Goal: Book appointment/travel/reservation

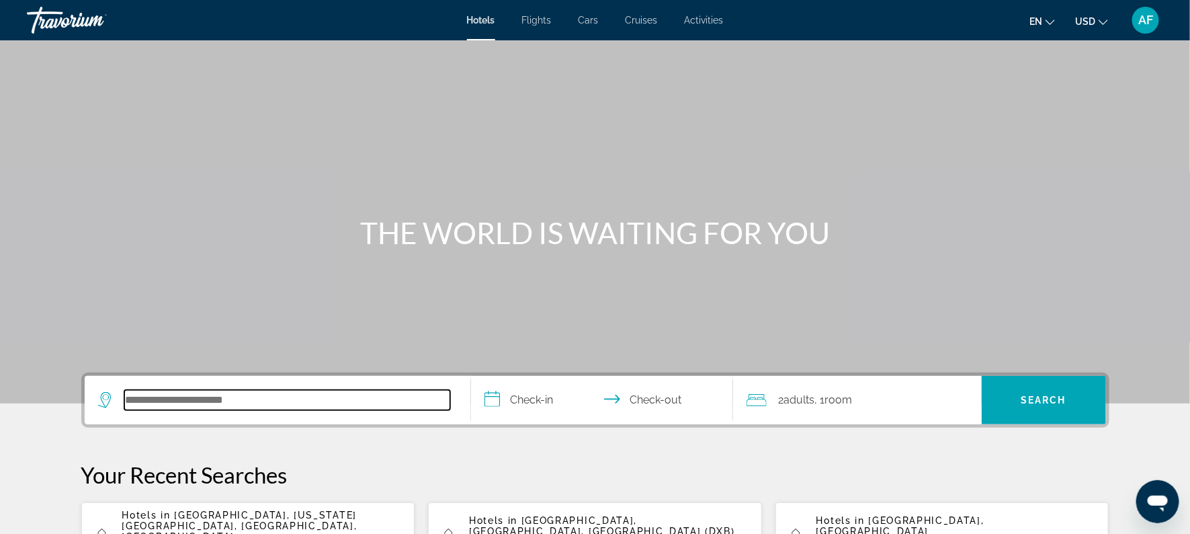
click at [159, 399] on input "Search hotel destination" at bounding box center [287, 400] width 326 height 20
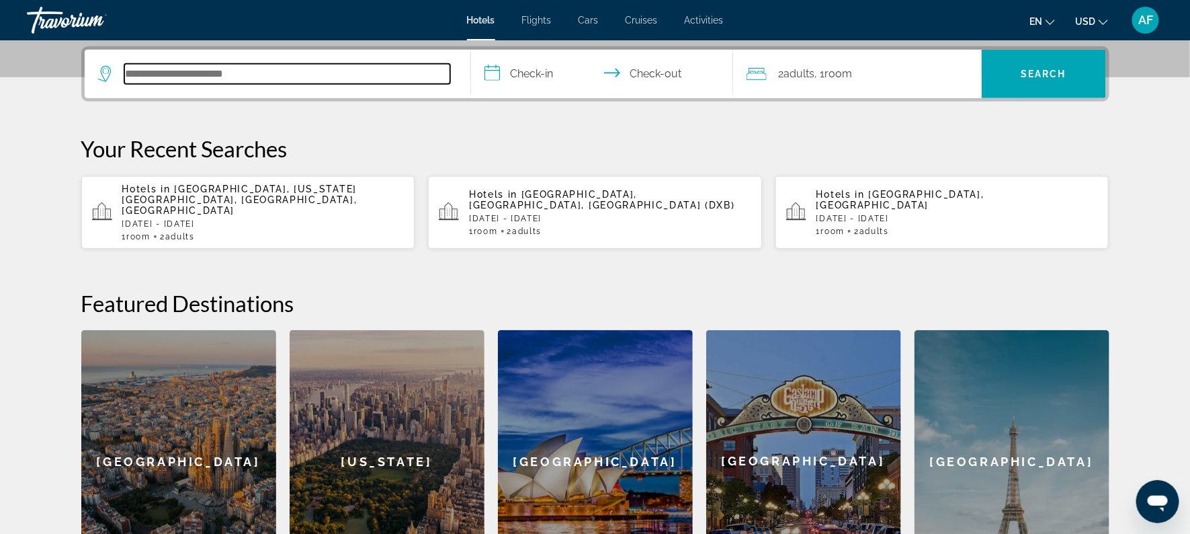
scroll to position [329, 0]
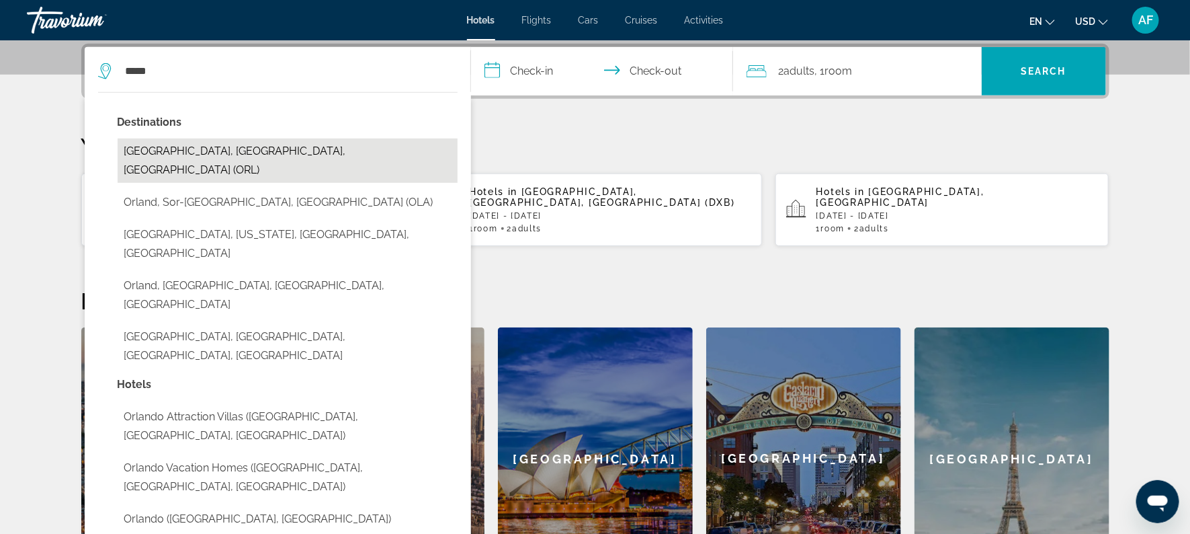
click at [229, 147] on button "Orlando, FL, United States (ORL)" at bounding box center [288, 160] width 340 height 44
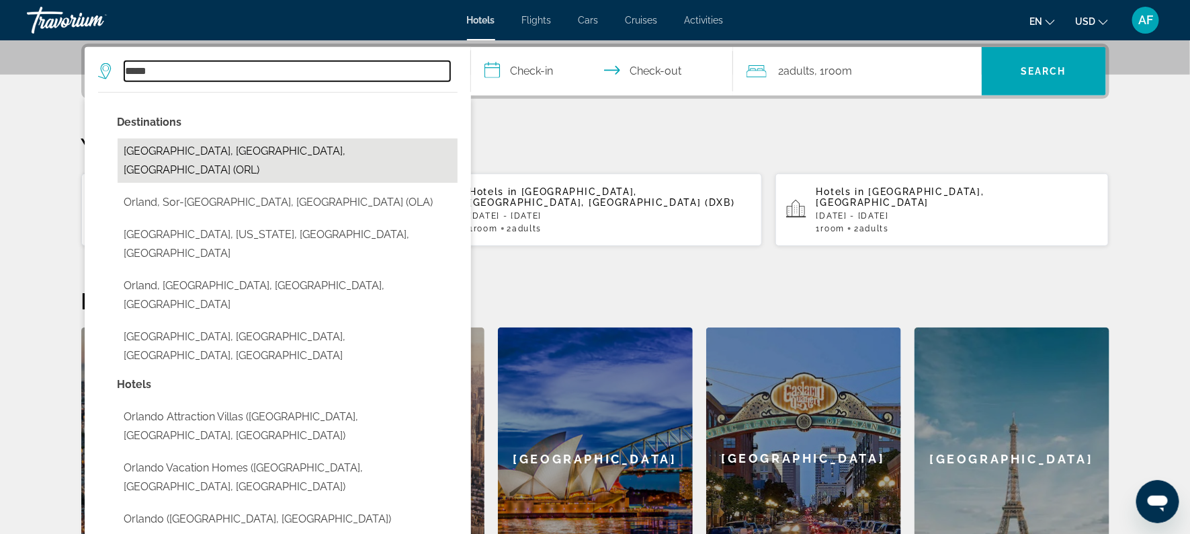
type input "**********"
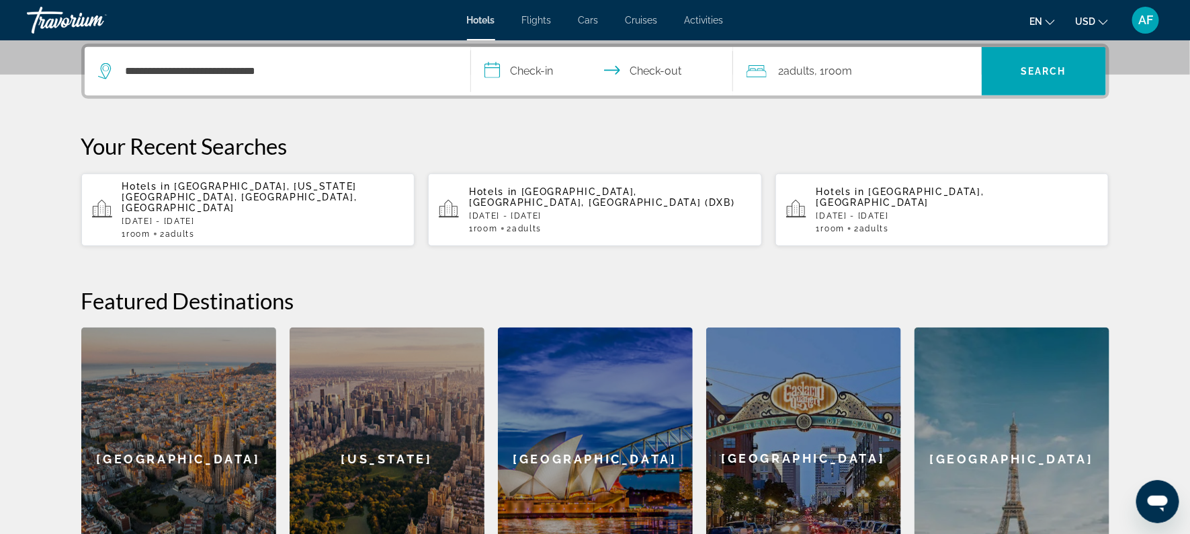
click at [538, 70] on input "**********" at bounding box center [605, 73] width 268 height 52
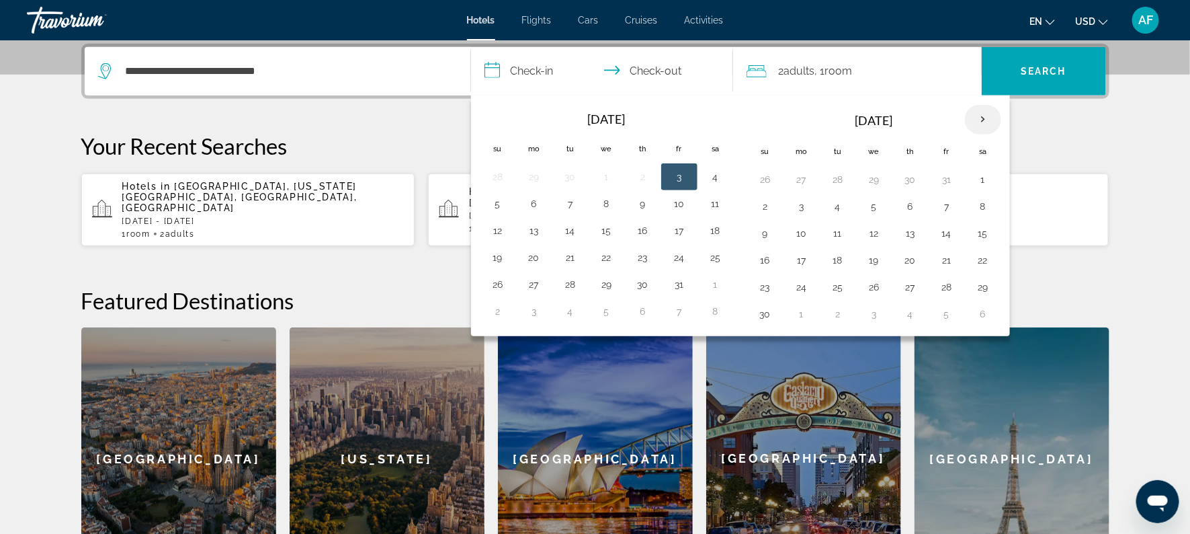
click at [986, 123] on th "Next month" at bounding box center [983, 120] width 36 height 30
click at [972, 118] on th "Next month" at bounding box center [983, 120] width 36 height 30
click at [834, 276] on td "24" at bounding box center [838, 287] width 36 height 27
click at [832, 284] on button "24" at bounding box center [839, 287] width 22 height 19
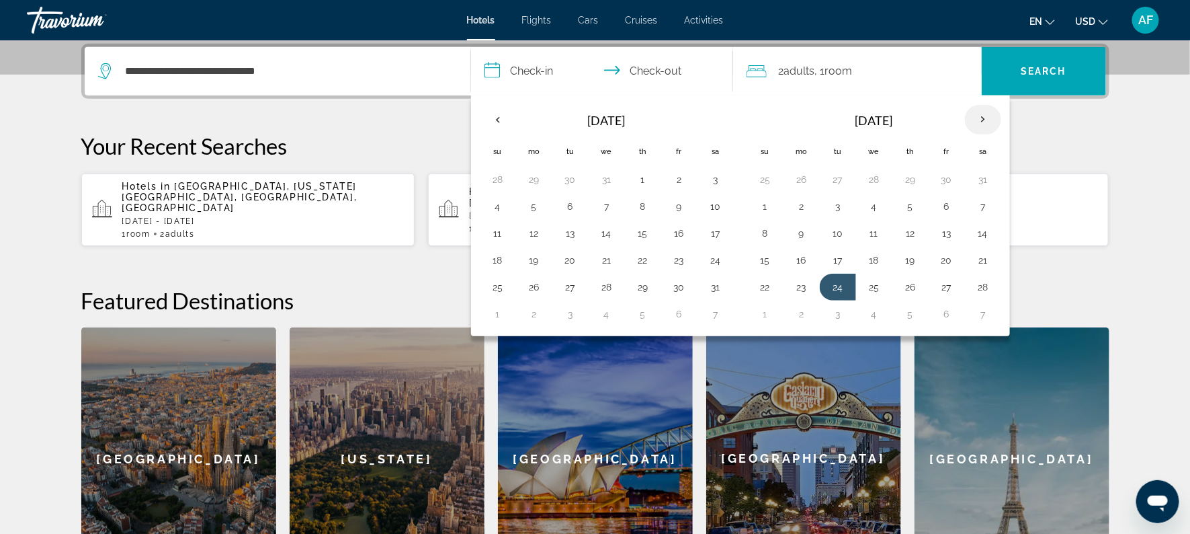
click at [984, 111] on th "Next month" at bounding box center [983, 120] width 36 height 30
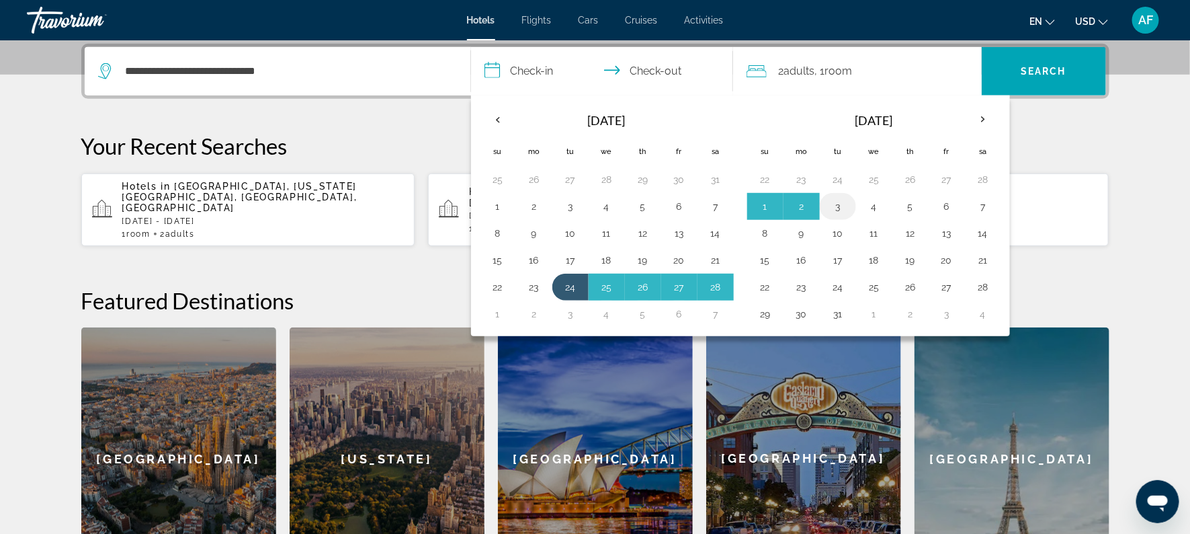
click at [837, 206] on button "3" at bounding box center [839, 206] width 22 height 19
type input "**********"
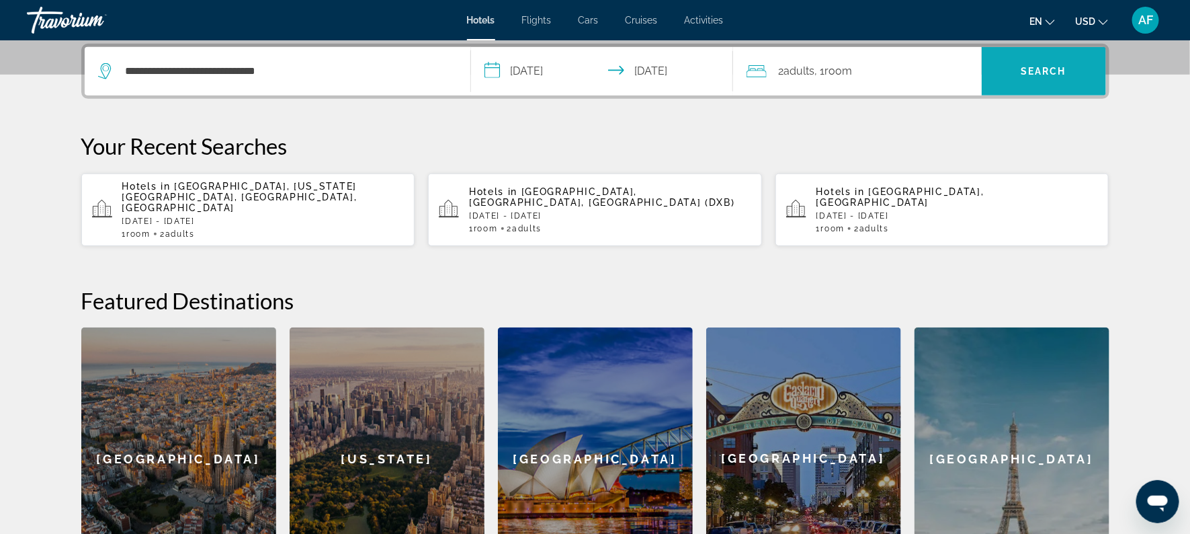
click at [1048, 71] on span "Search" at bounding box center [1044, 71] width 46 height 11
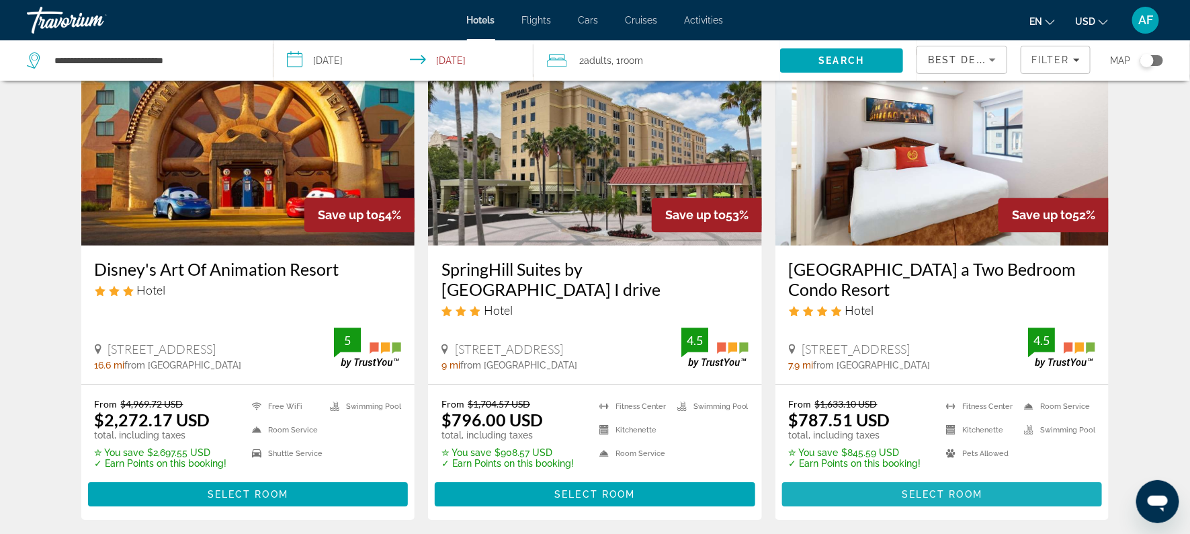
scroll to position [1664, 0]
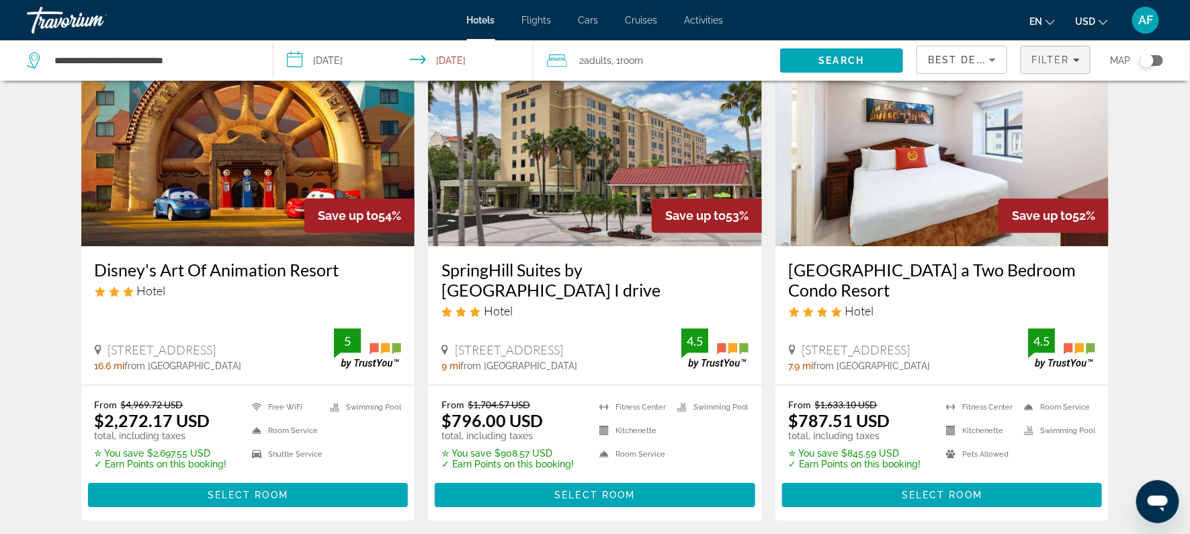
click at [1067, 60] on span "Filter" at bounding box center [1051, 59] width 38 height 11
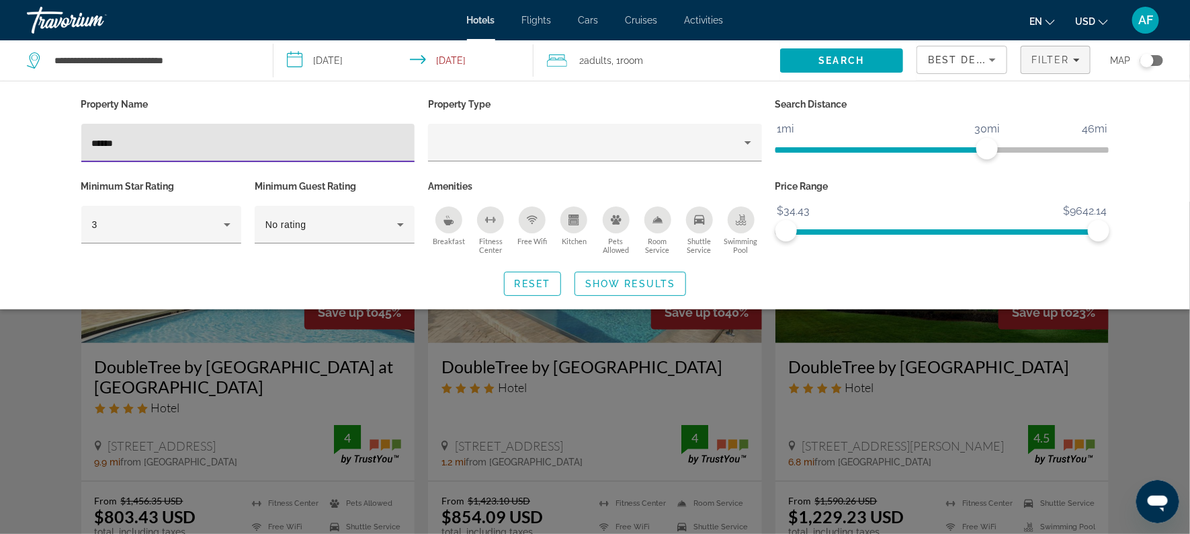
type input "******"
click at [259, 357] on div "Search widget" at bounding box center [595, 368] width 1190 height 332
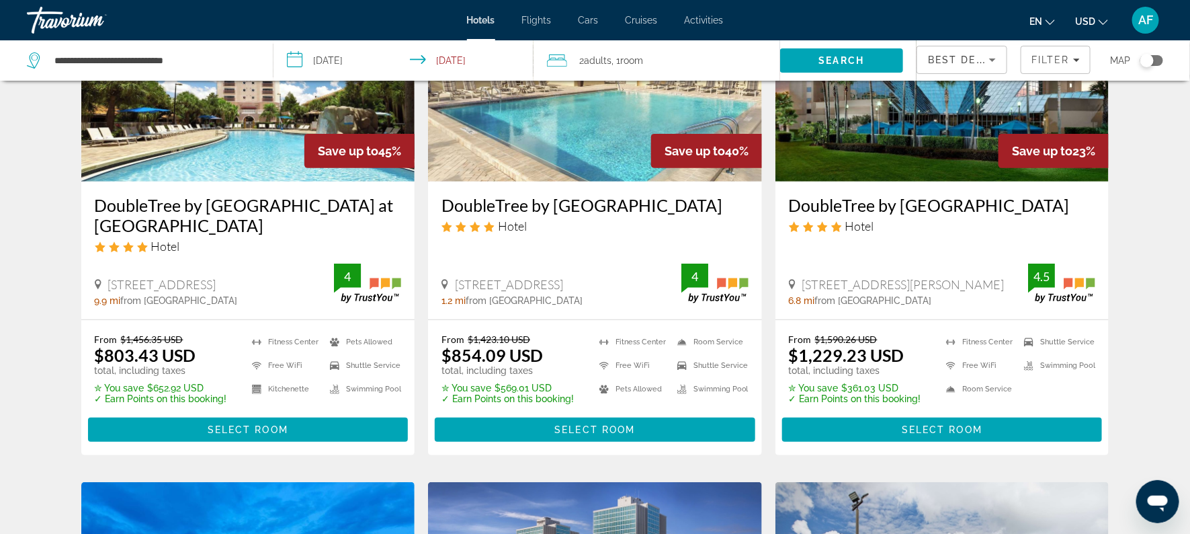
scroll to position [176, 0]
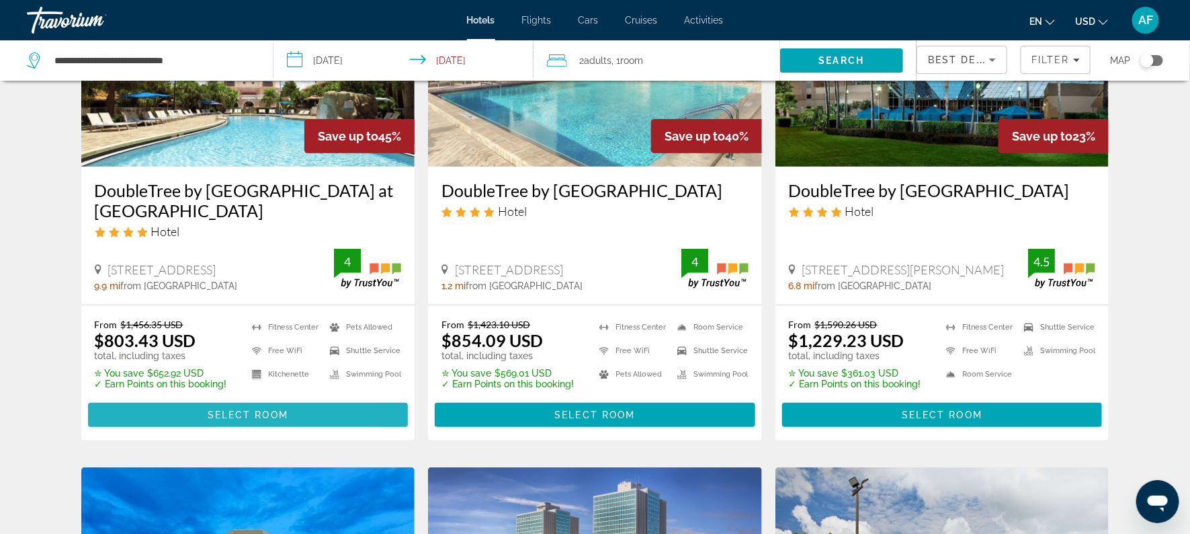
click at [225, 416] on span "Select Room" at bounding box center [248, 414] width 81 height 11
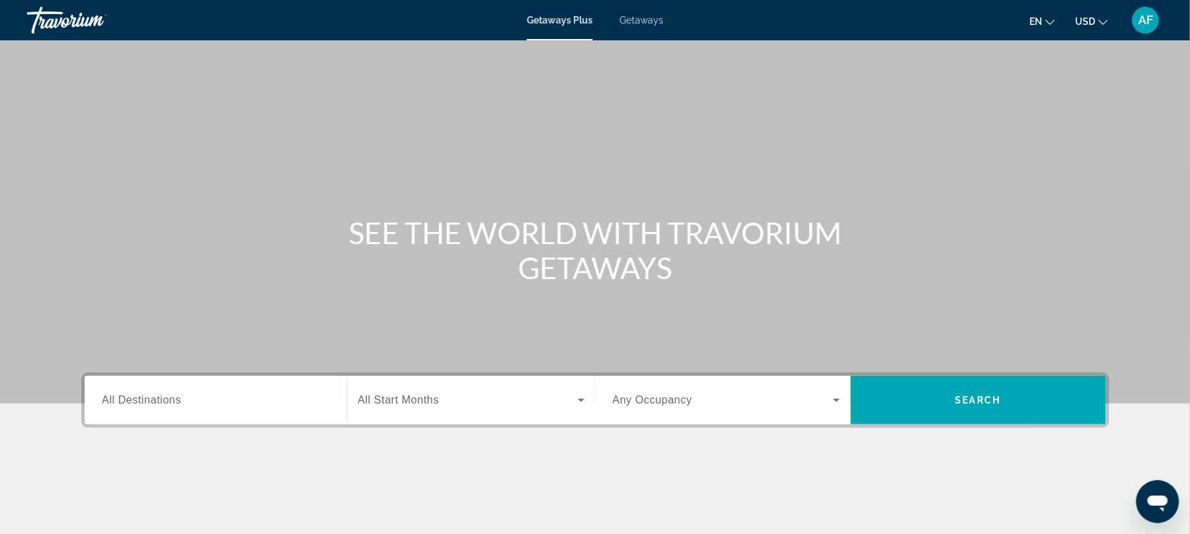
click at [168, 402] on span "All Destinations" at bounding box center [141, 399] width 79 height 11
click at [168, 402] on input "Destination All Destinations" at bounding box center [215, 401] width 227 height 16
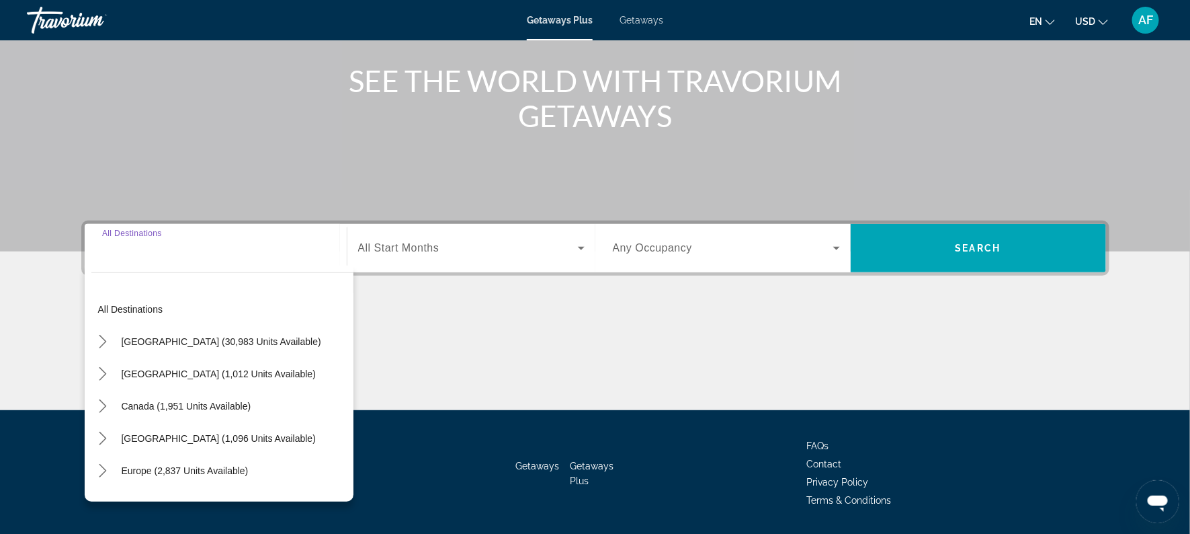
scroll to position [192, 0]
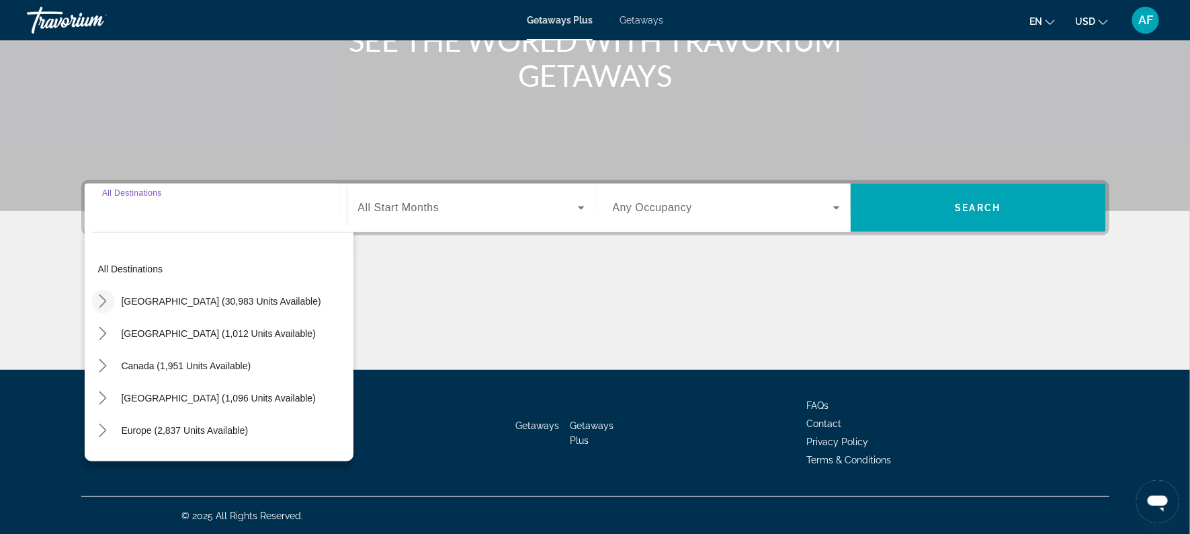
click at [106, 298] on icon "Toggle United States (30,983 units available) submenu" at bounding box center [102, 300] width 13 height 13
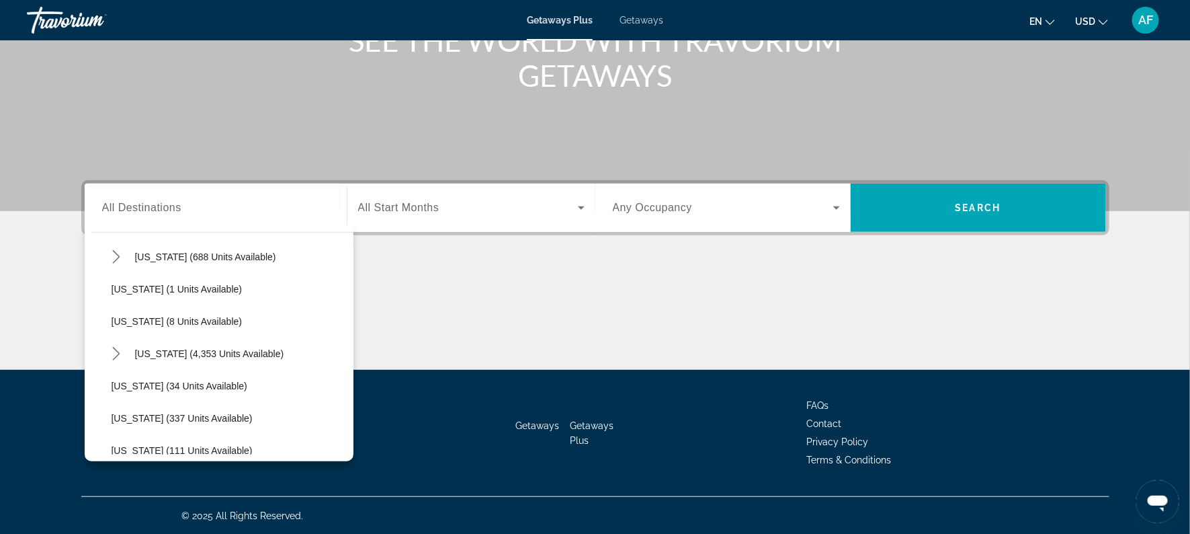
scroll to position [174, 0]
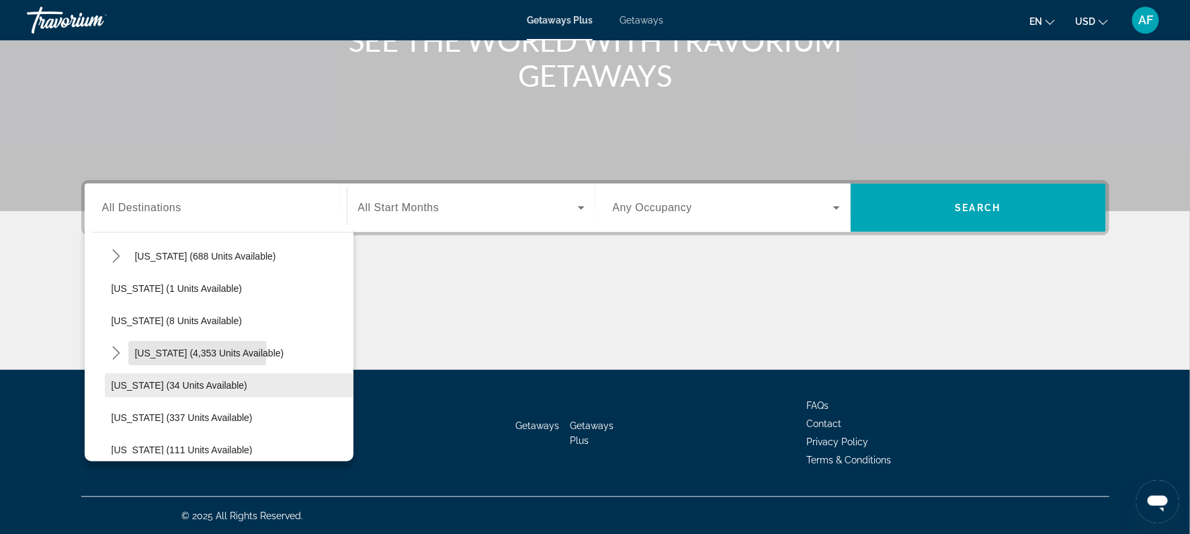
click at [152, 349] on span "[US_STATE] (4,353 units available)" at bounding box center [209, 353] width 149 height 11
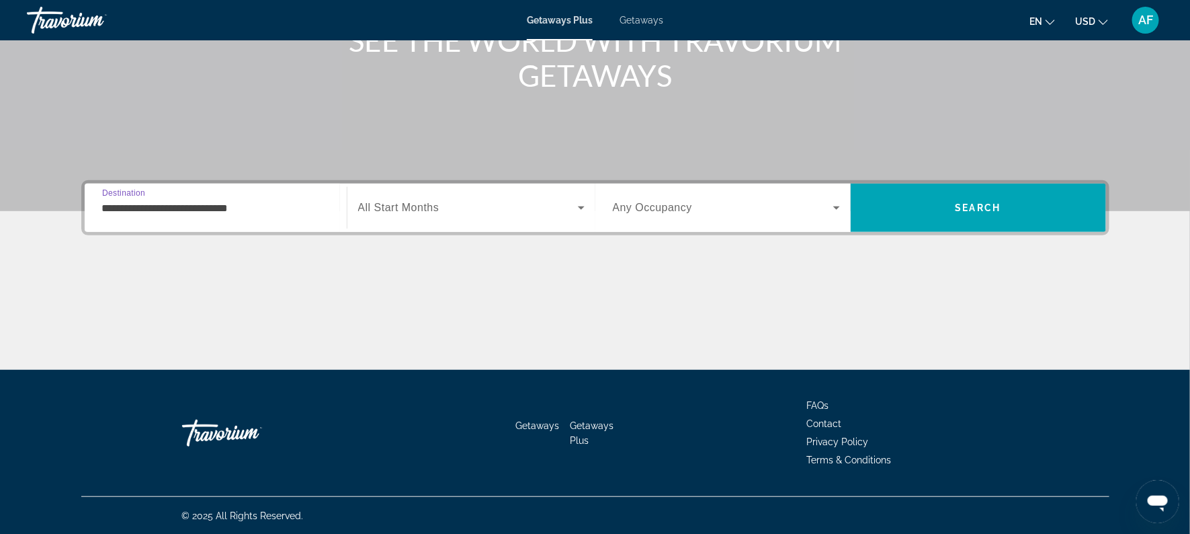
click at [131, 200] on input "**********" at bounding box center [215, 208] width 227 height 16
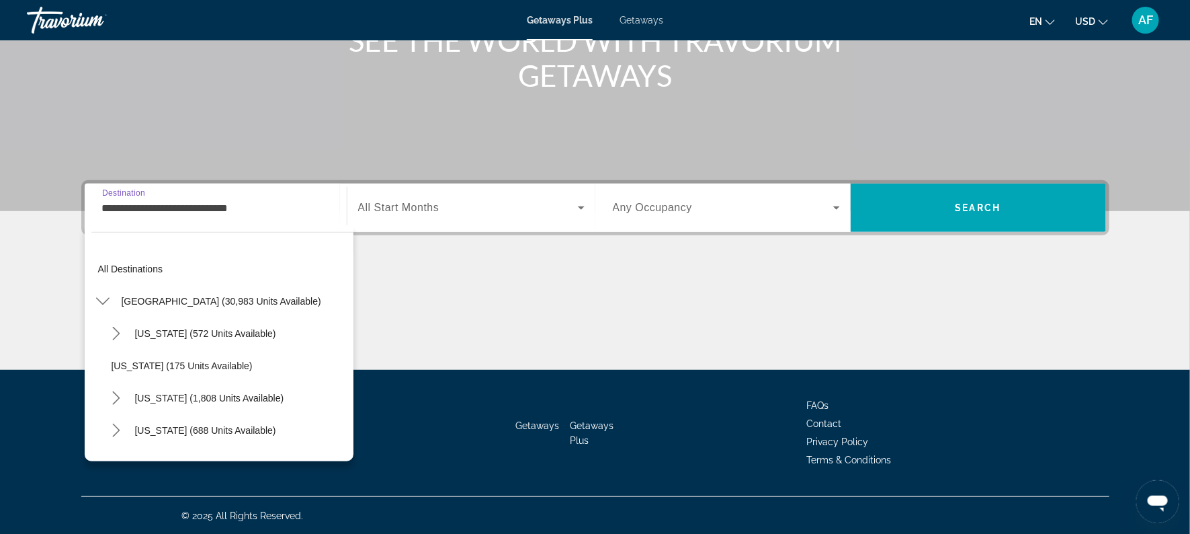
scroll to position [176, 0]
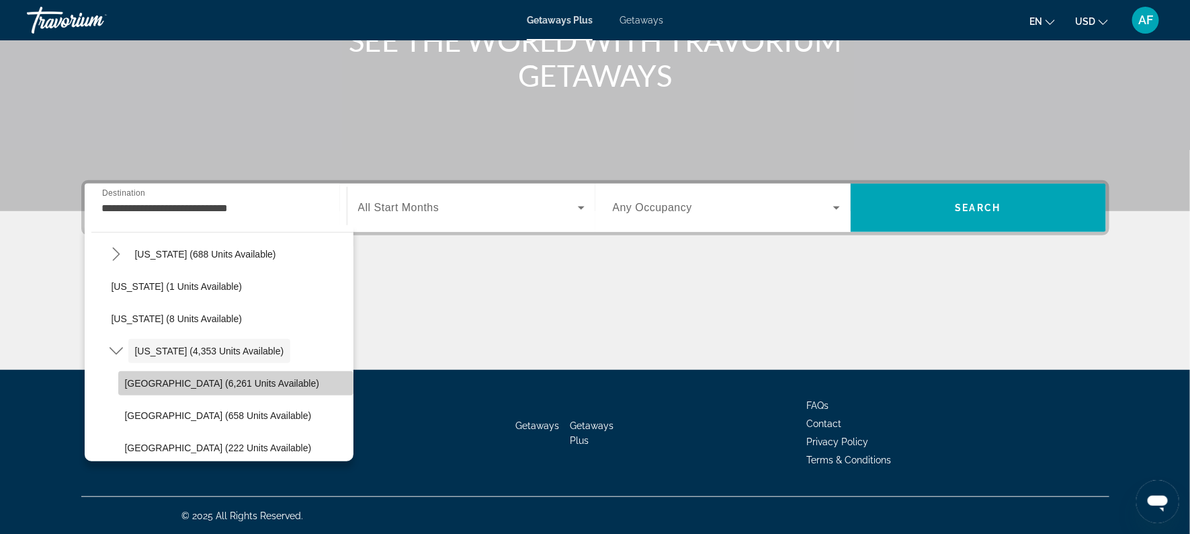
click at [140, 384] on span "[GEOGRAPHIC_DATA] (6,261 units available)" at bounding box center [222, 383] width 194 height 11
type input "**********"
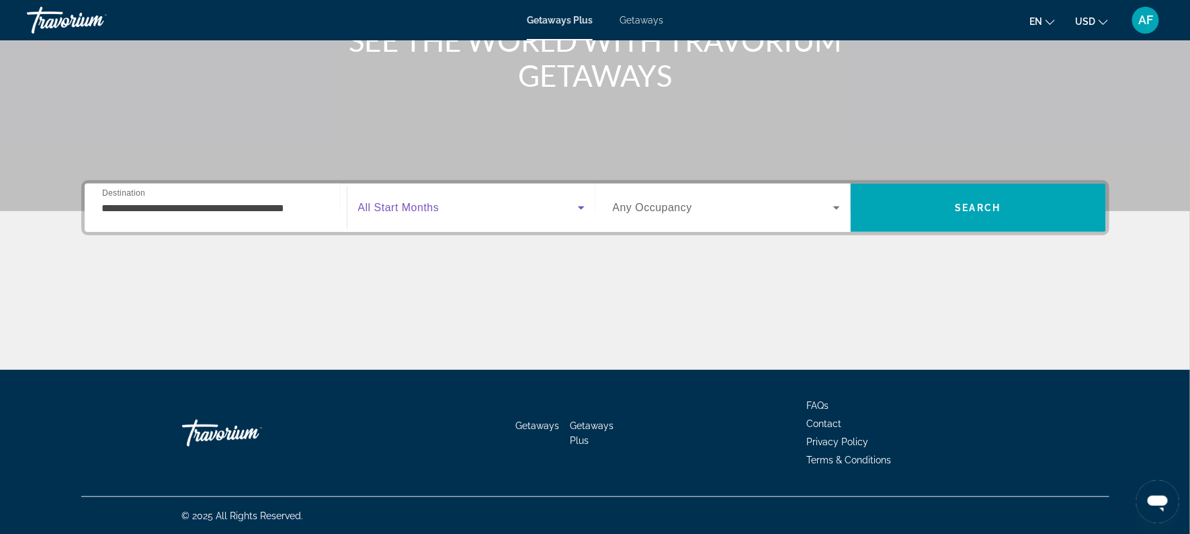
click at [406, 214] on span "Search widget" at bounding box center [468, 208] width 220 height 16
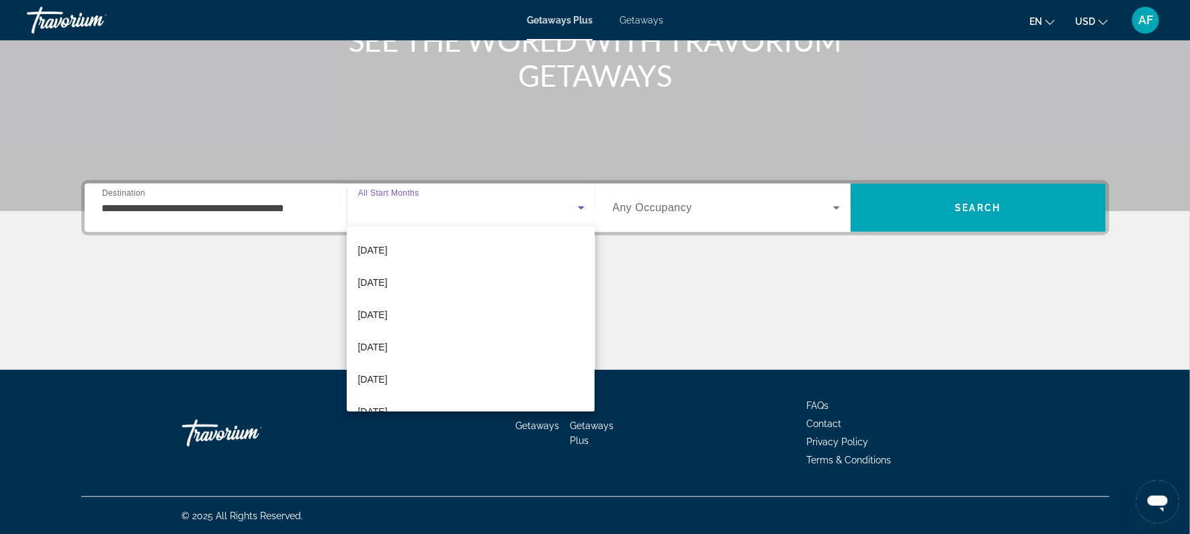
scroll to position [88, 0]
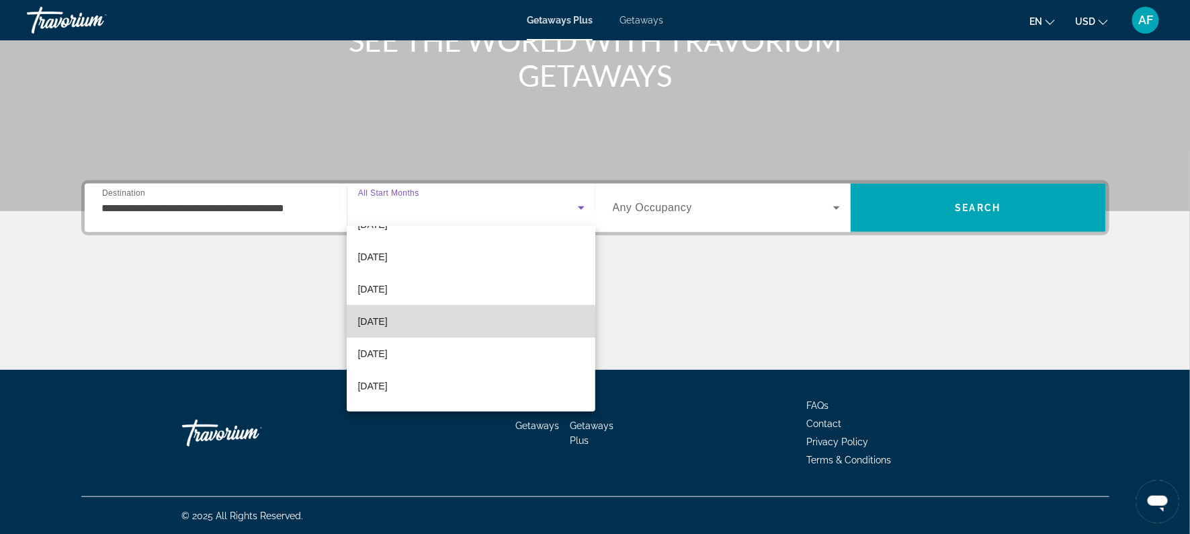
click at [367, 323] on span "[DATE]" at bounding box center [373, 321] width 30 height 16
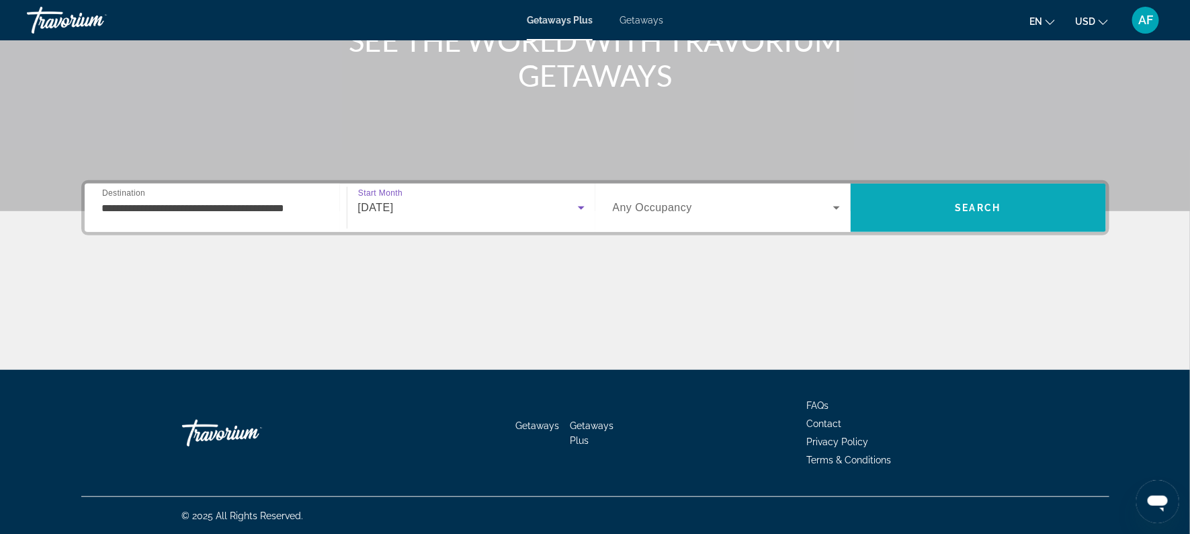
click at [971, 200] on span "Search" at bounding box center [978, 208] width 255 height 32
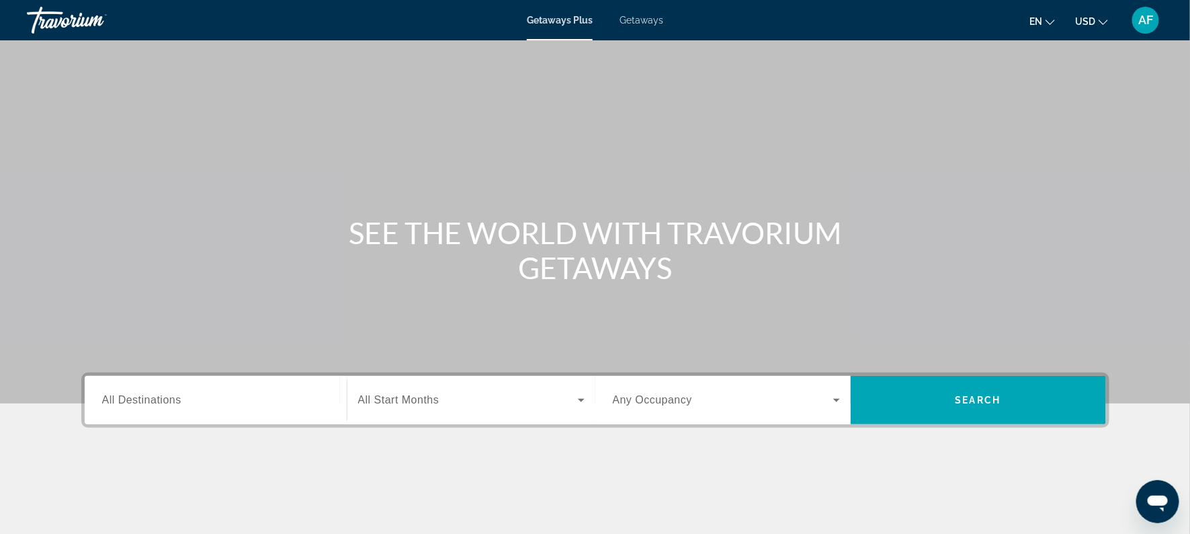
click at [106, 404] on span "All Destinations" at bounding box center [141, 399] width 79 height 11
click at [106, 404] on input "Destination All Destinations" at bounding box center [215, 401] width 227 height 16
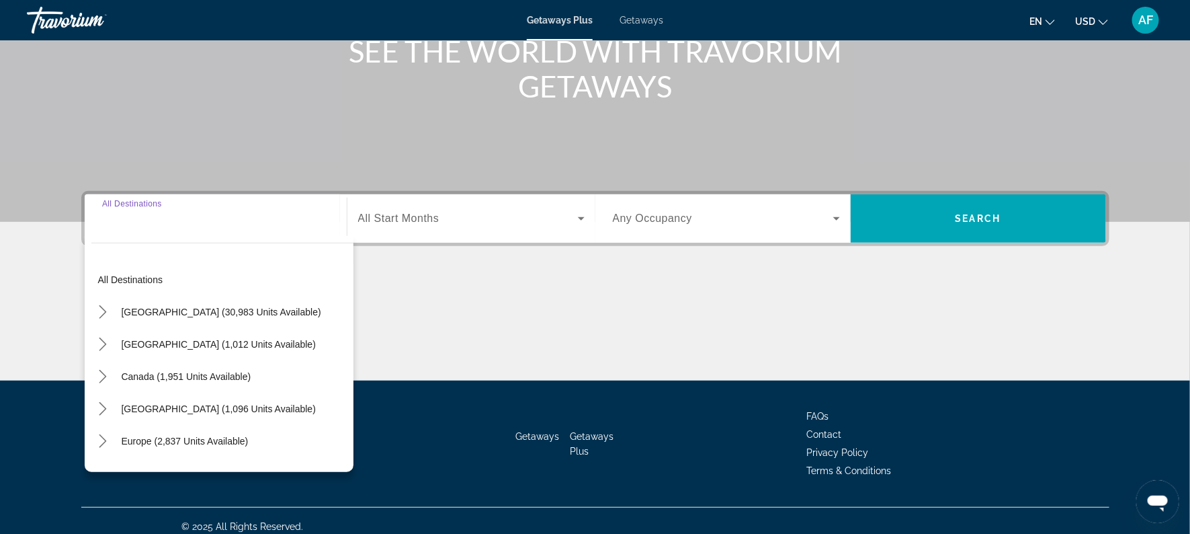
scroll to position [192, 0]
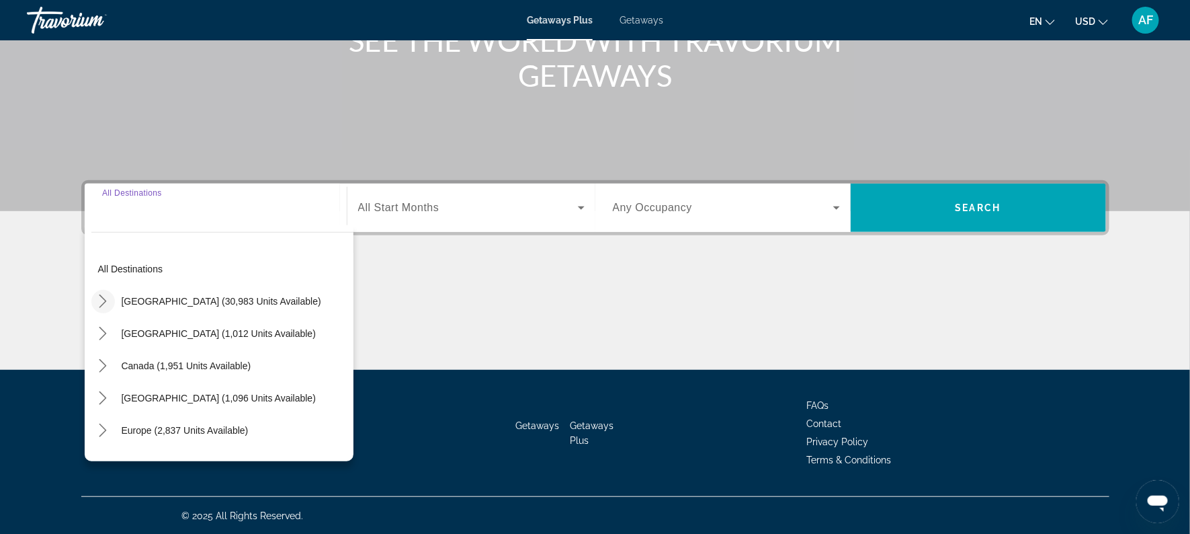
click at [105, 292] on mat-icon "Toggle United States (30,983 units available) submenu" at bounding box center [103, 302] width 24 height 24
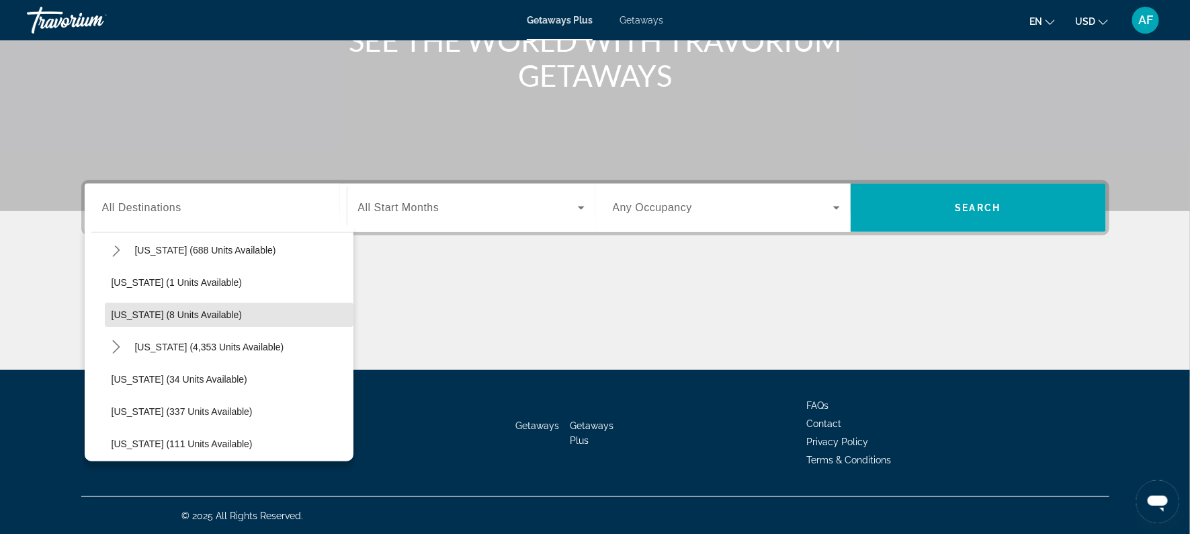
scroll to position [196, 0]
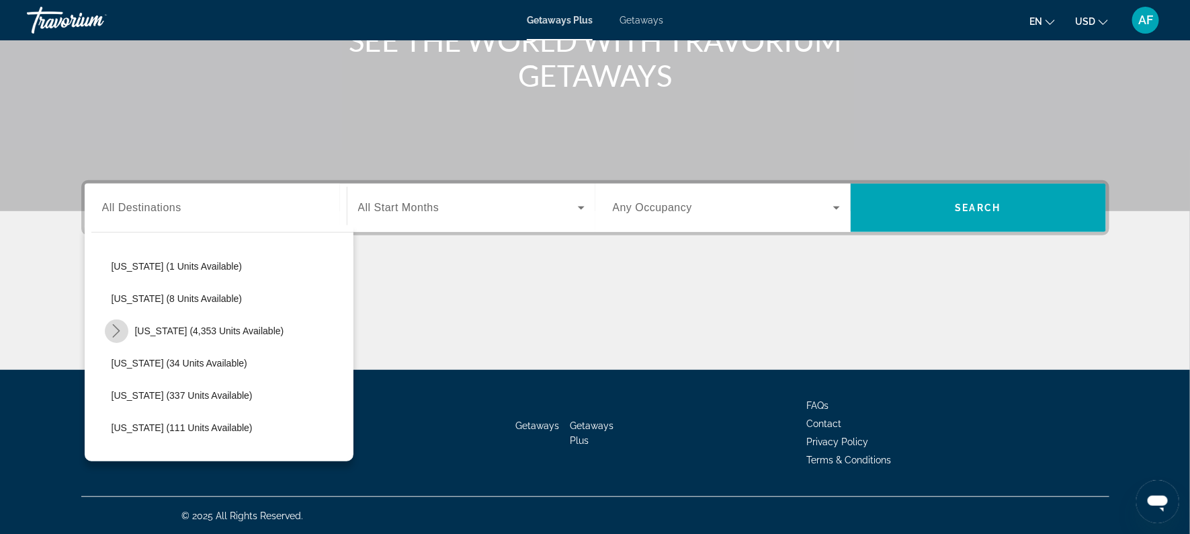
click at [118, 329] on icon "Toggle Florida (4,353 units available) submenu" at bounding box center [116, 330] width 7 height 13
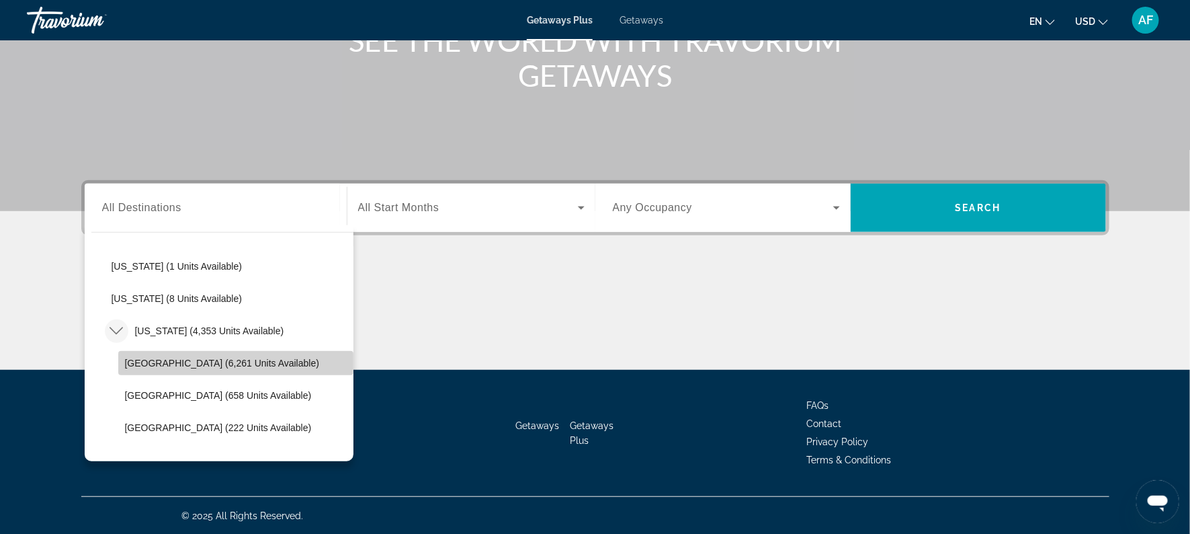
click at [136, 353] on span "Select destination: Orlando & Disney Area (6,261 units available)" at bounding box center [235, 363] width 235 height 32
type input "**********"
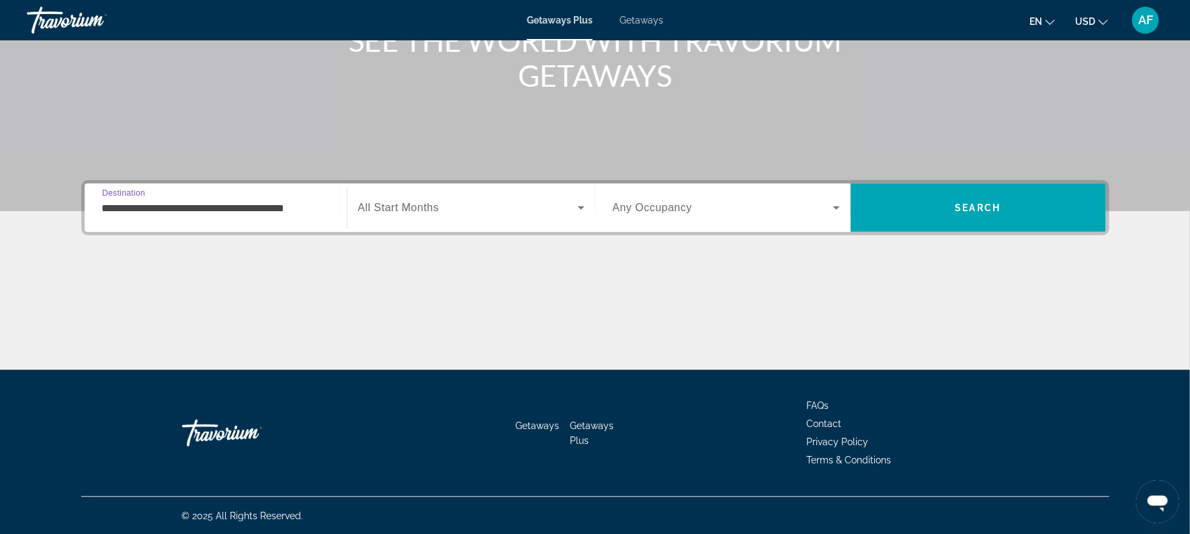
click at [409, 210] on span "All Start Months" at bounding box center [398, 207] width 81 height 11
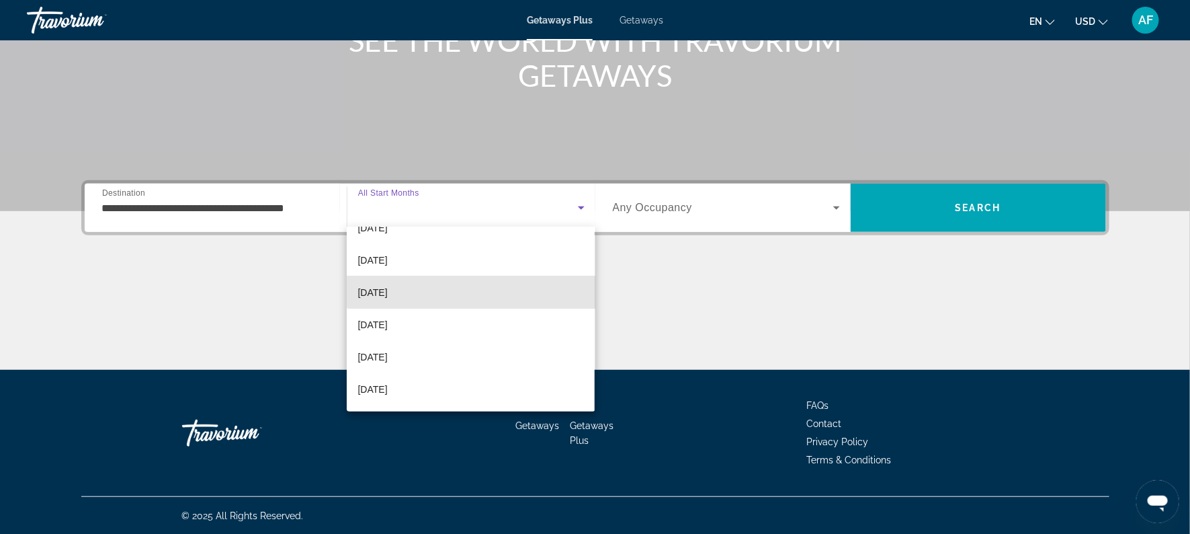
scroll to position [91, 0]
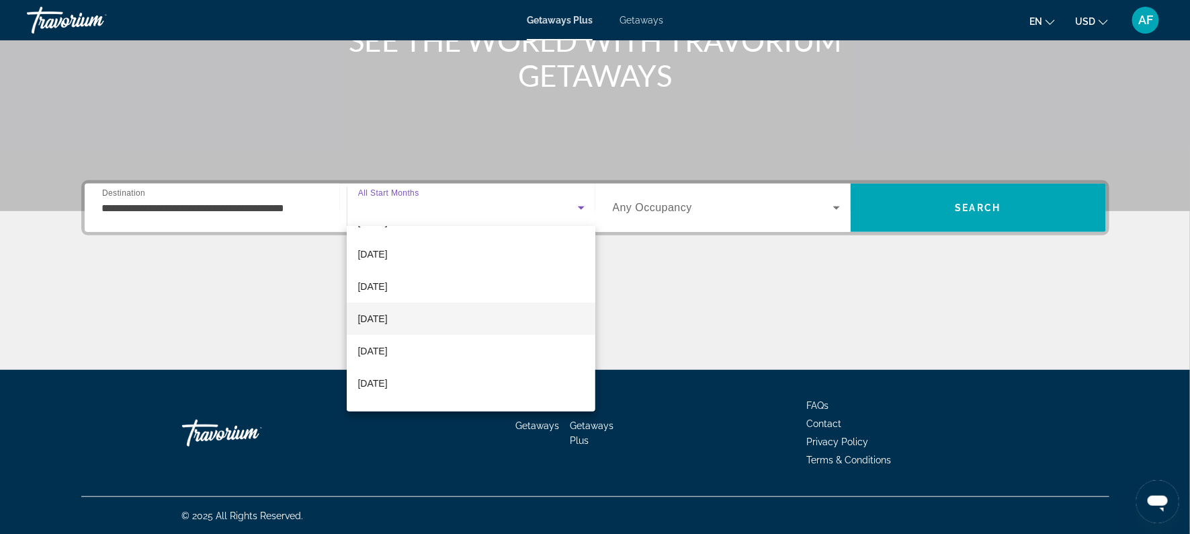
click at [387, 311] on span "[DATE]" at bounding box center [373, 319] width 30 height 16
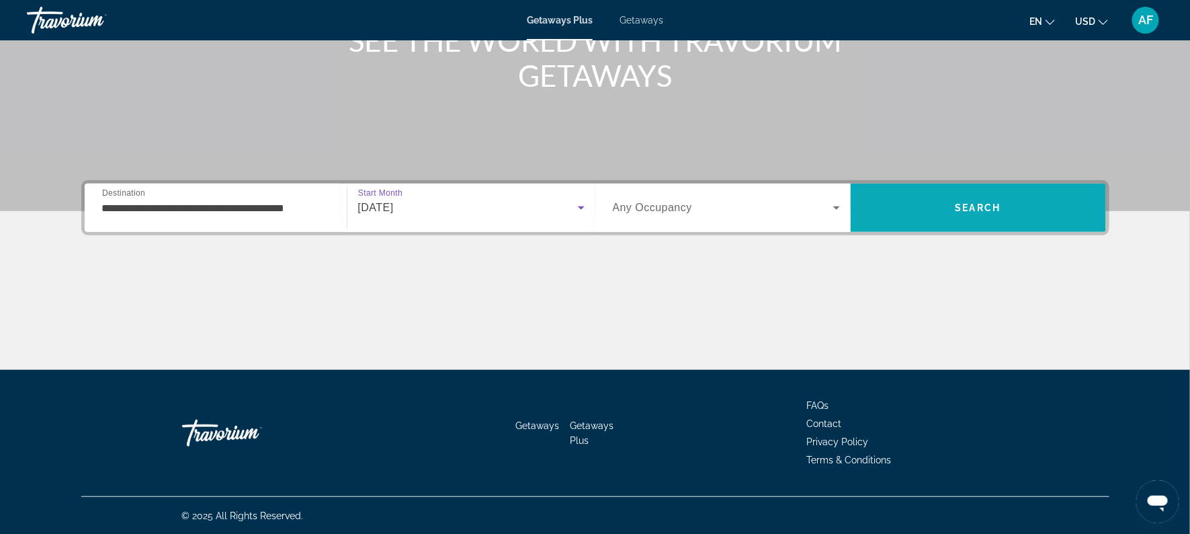
click at [983, 204] on span "Search" at bounding box center [979, 207] width 46 height 11
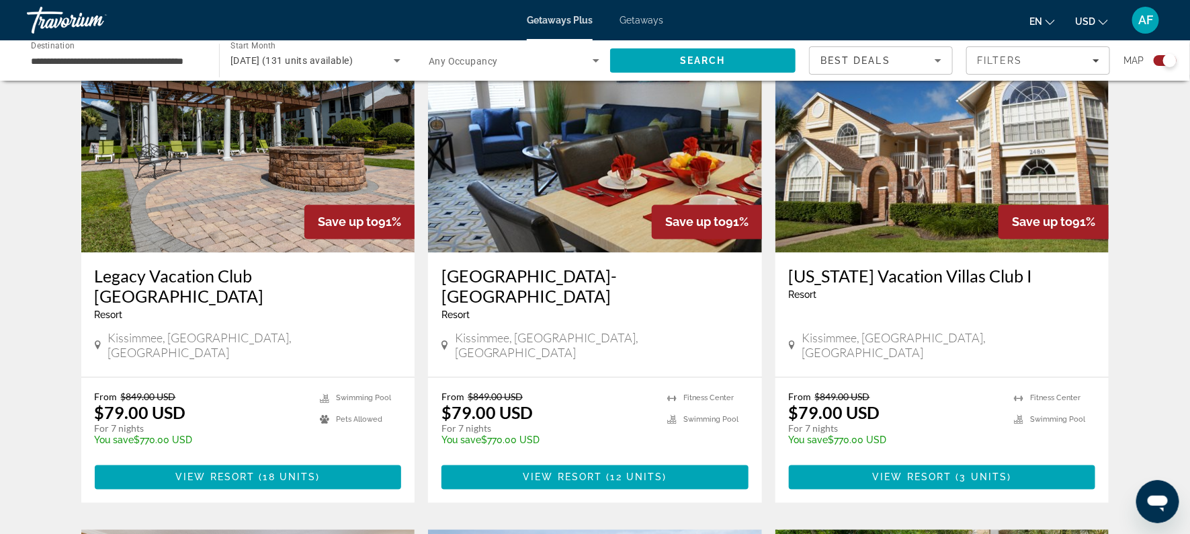
scroll to position [996, 0]
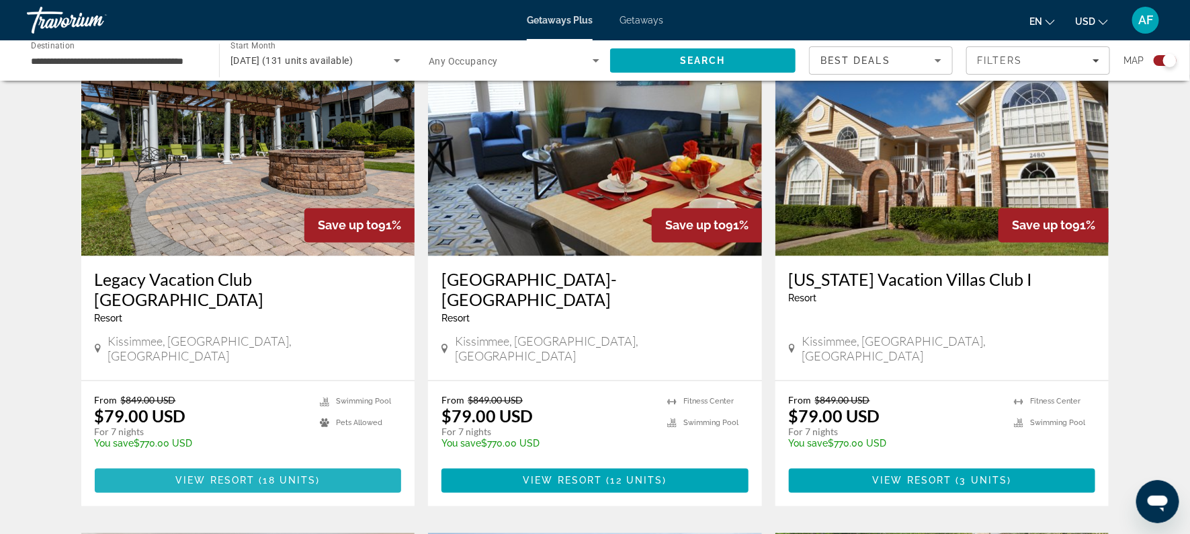
click at [251, 475] on span "View Resort" at bounding box center [214, 480] width 79 height 11
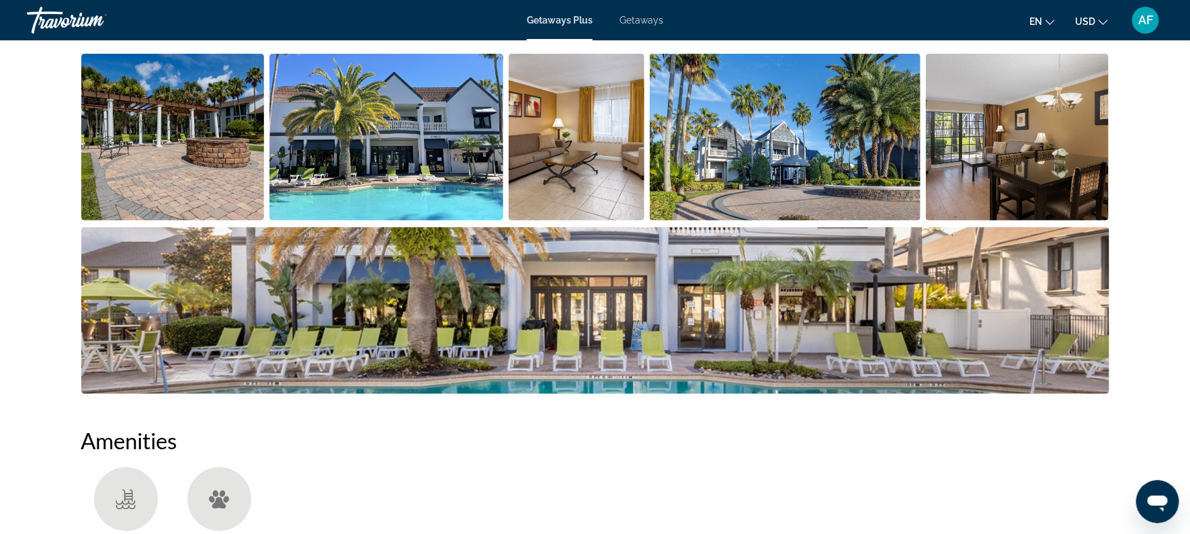
click at [1108, 317] on img "Open full-screen image slider" at bounding box center [595, 310] width 1028 height 167
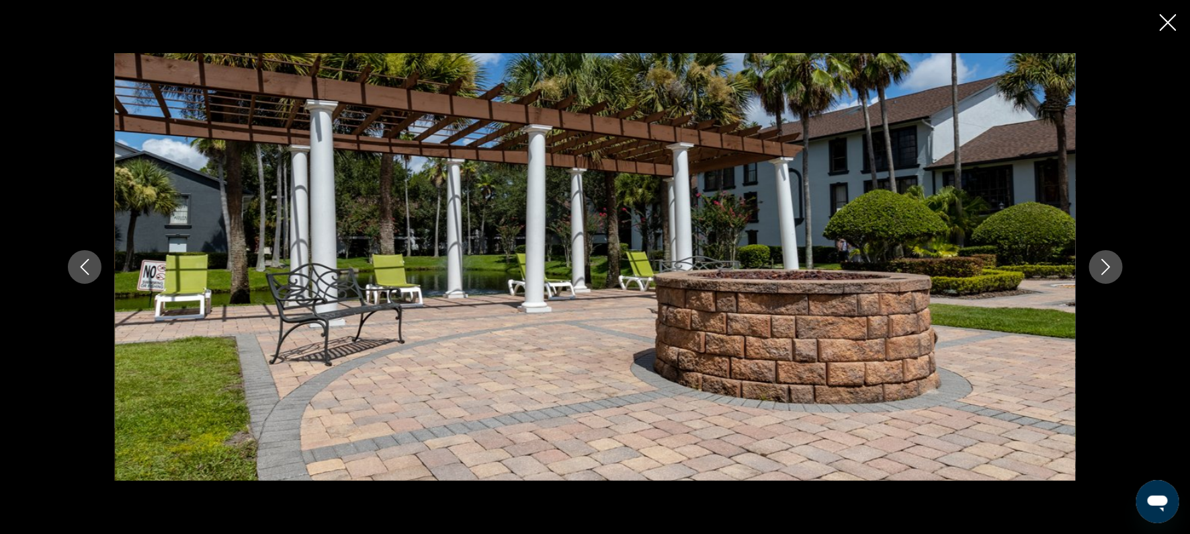
scroll to position [1302, 0]
click at [1106, 266] on icon "Next image" at bounding box center [1106, 267] width 16 height 16
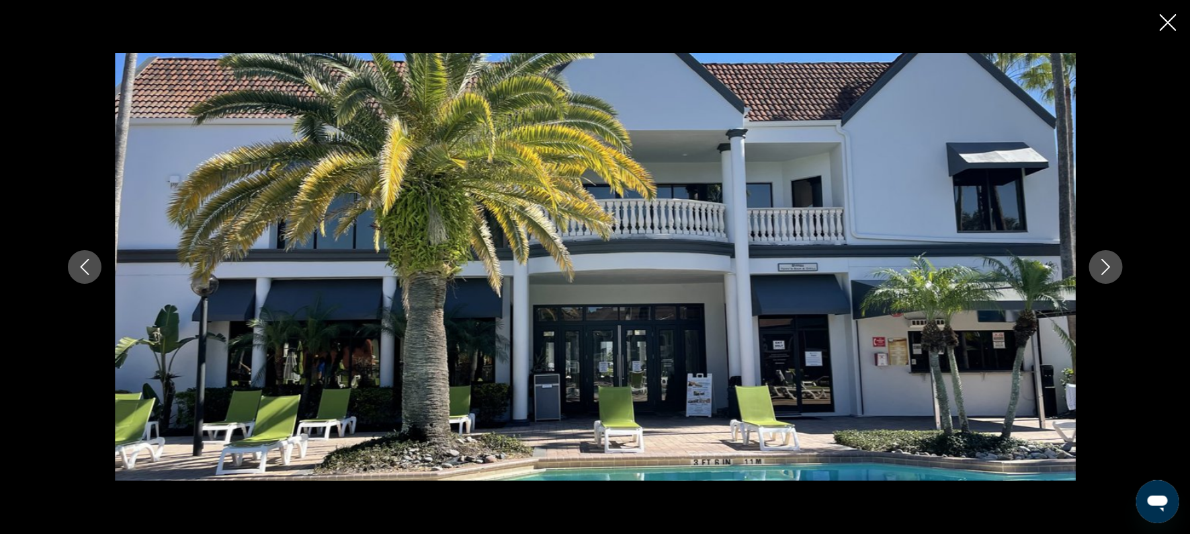
scroll to position [1527, 0]
click at [1168, 14] on icon "Close slideshow" at bounding box center [1168, 22] width 17 height 17
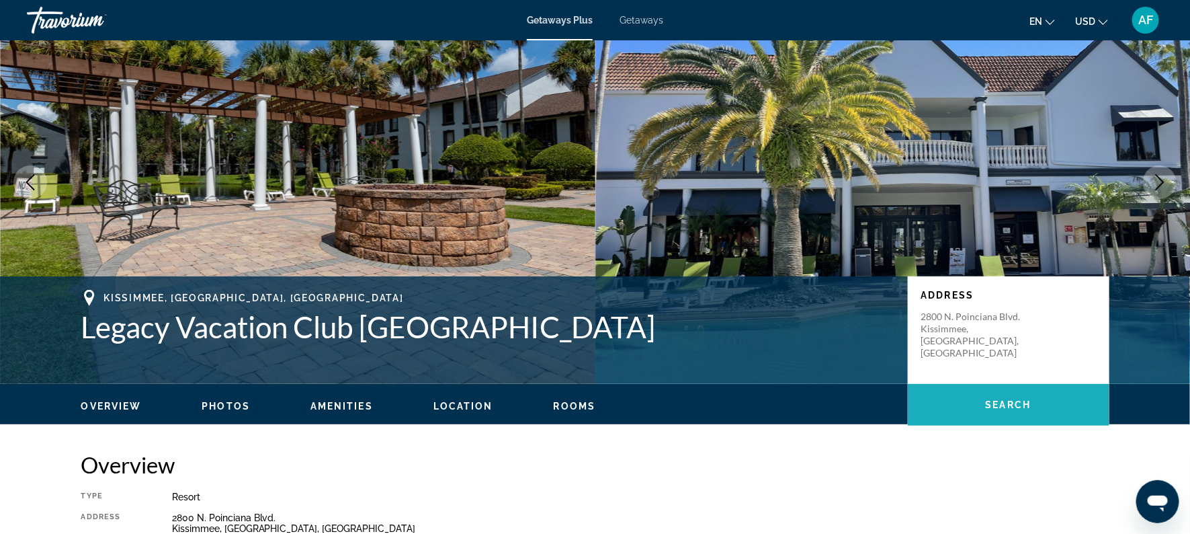
scroll to position [58, 0]
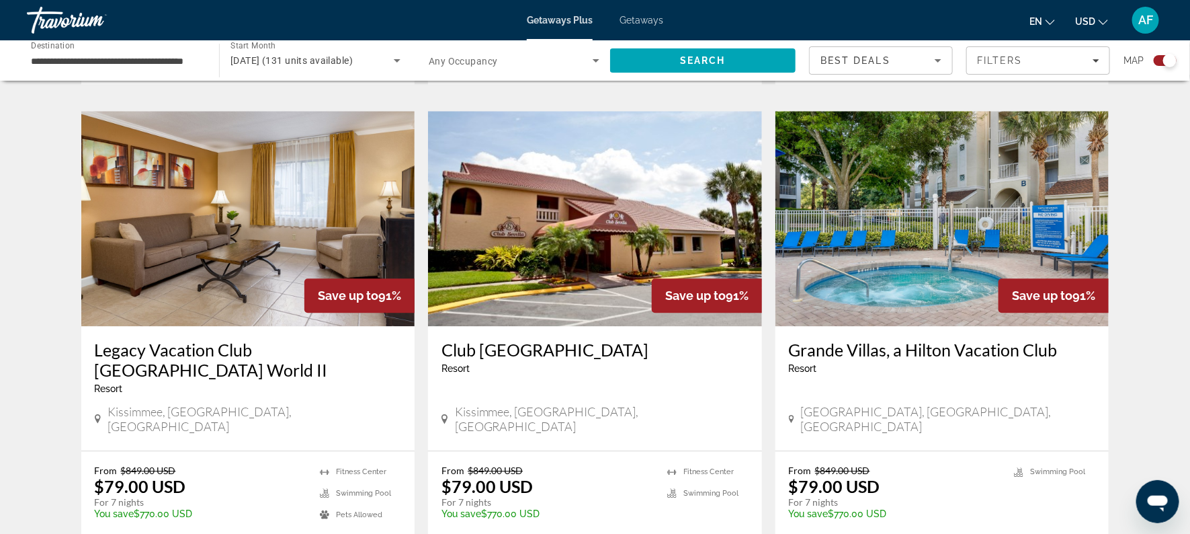
scroll to position [1419, 0]
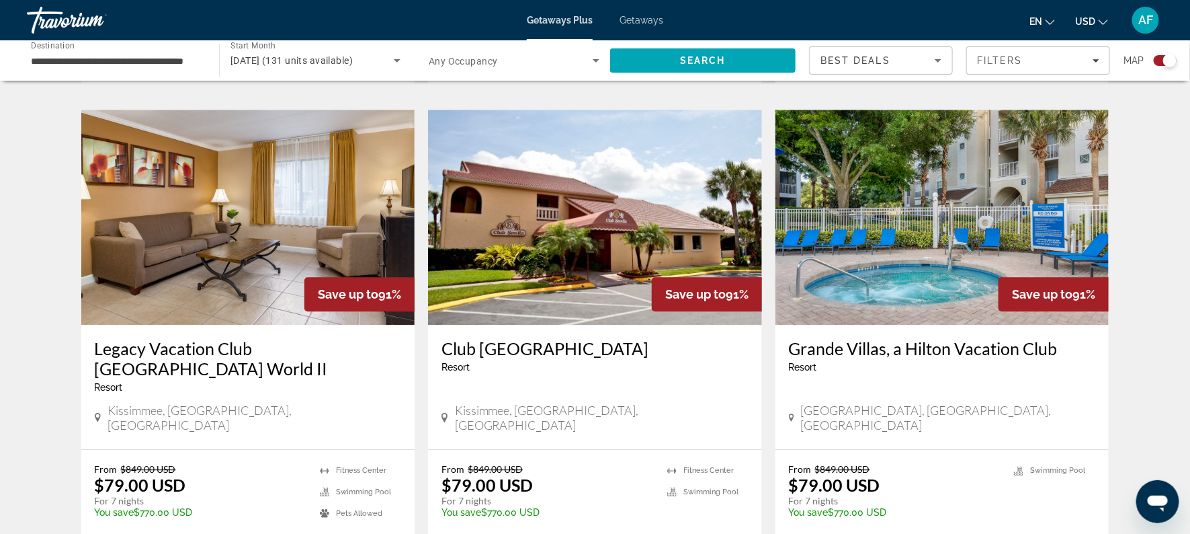
click at [988, 463] on div "From $849.00 USD $79.00 USD For 7 nights You save $770.00 USD temp" at bounding box center [895, 495] width 212 height 64
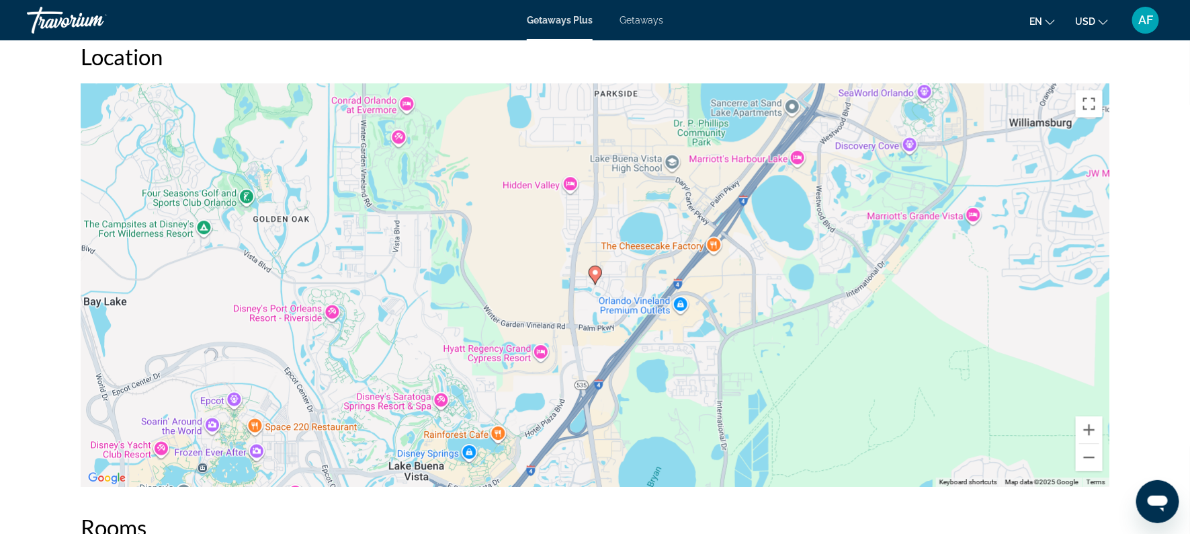
scroll to position [1589, 0]
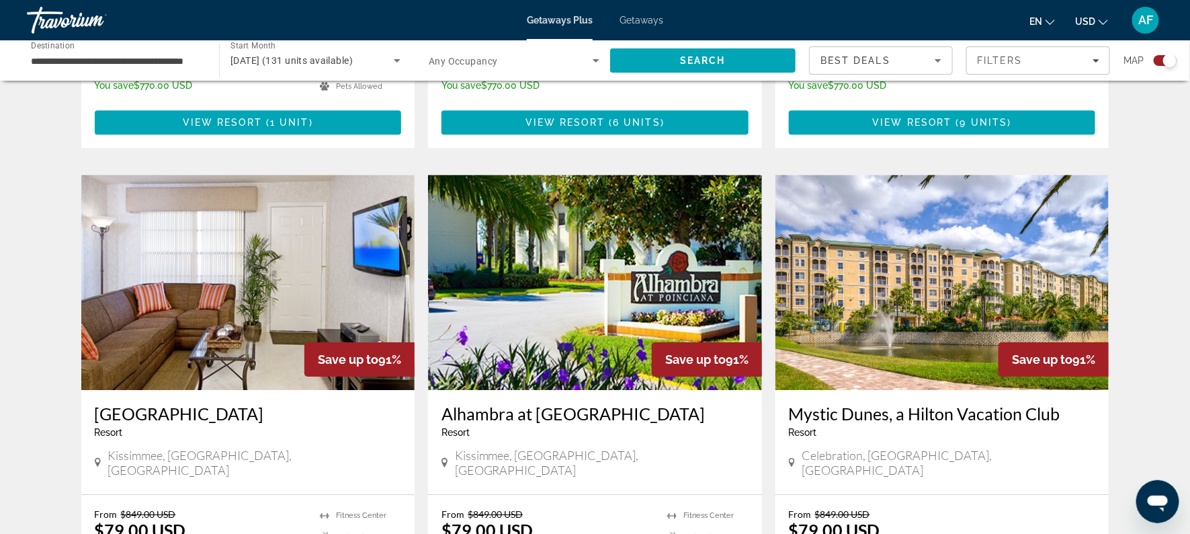
scroll to position [1845, 0]
click at [972, 404] on h3 "Mystic Dunes, a Hilton Vacation Club" at bounding box center [942, 414] width 307 height 20
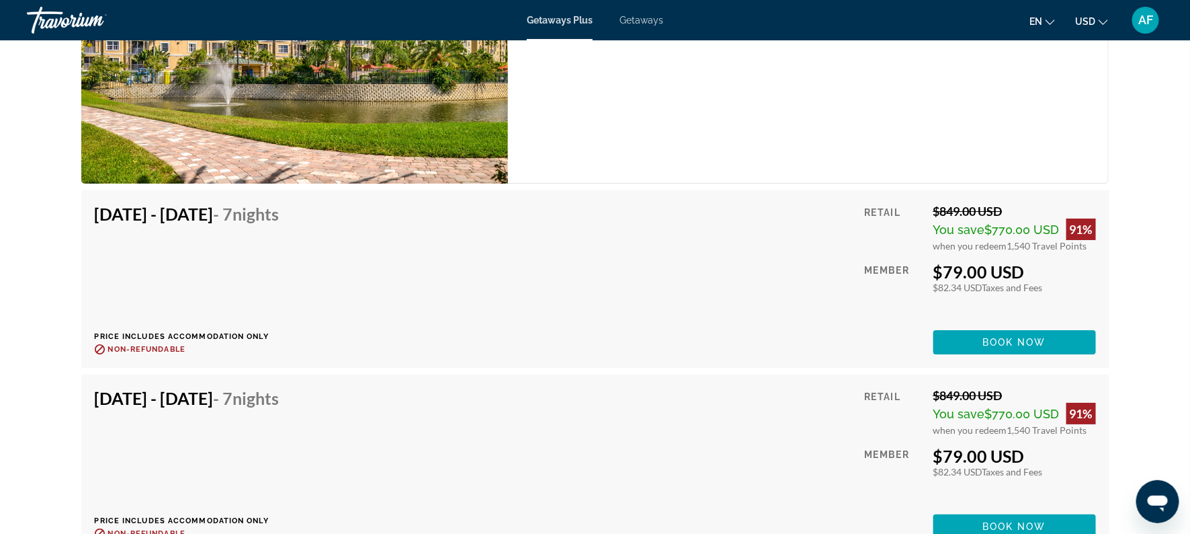
scroll to position [2204, 0]
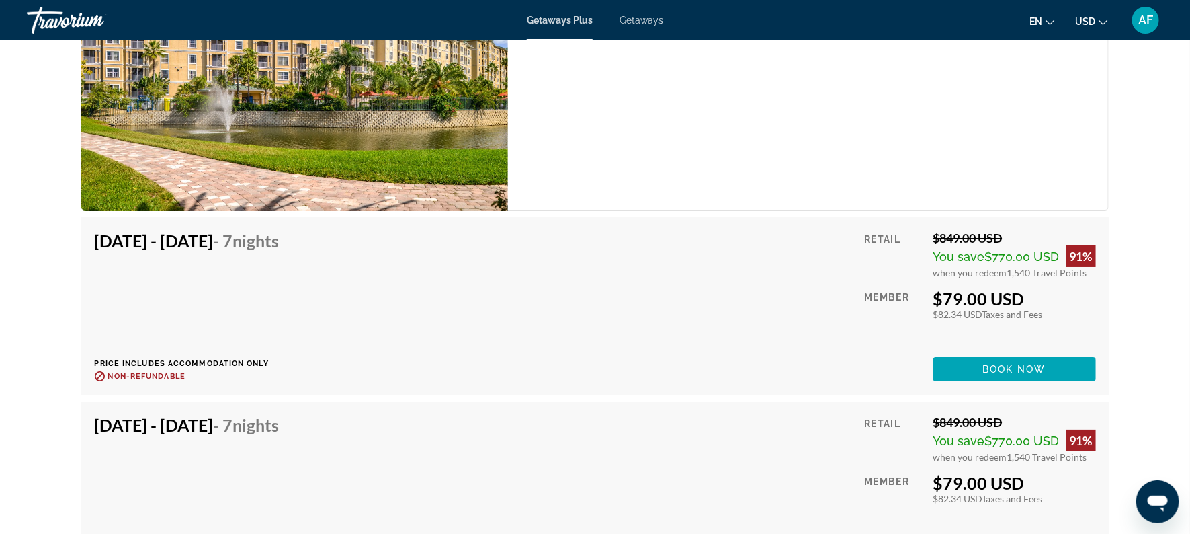
click at [135, 22] on div "Travorium" at bounding box center [94, 20] width 134 height 35
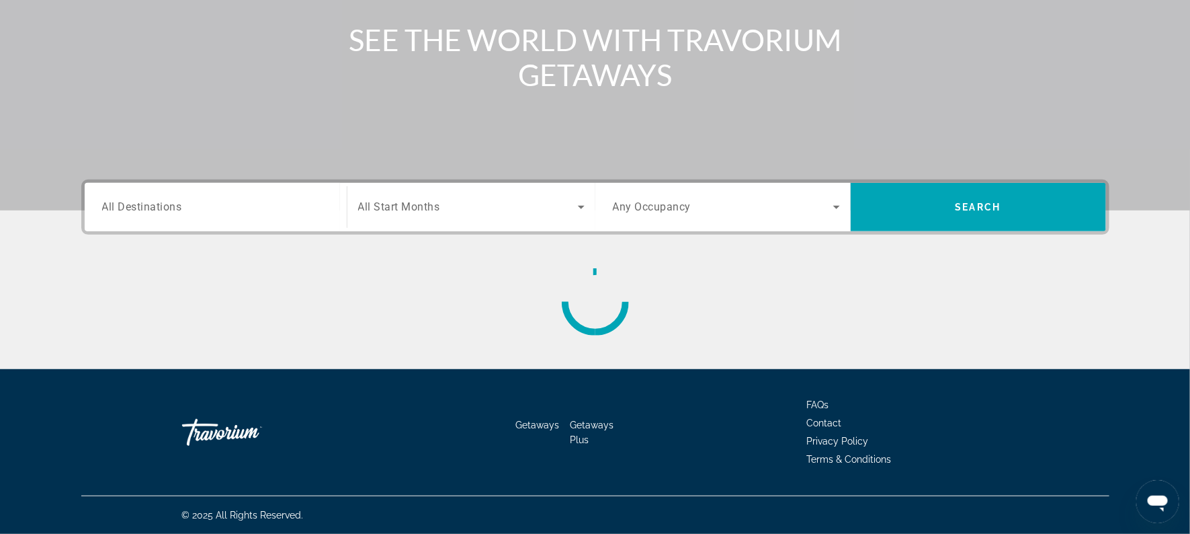
scroll to position [3, 0]
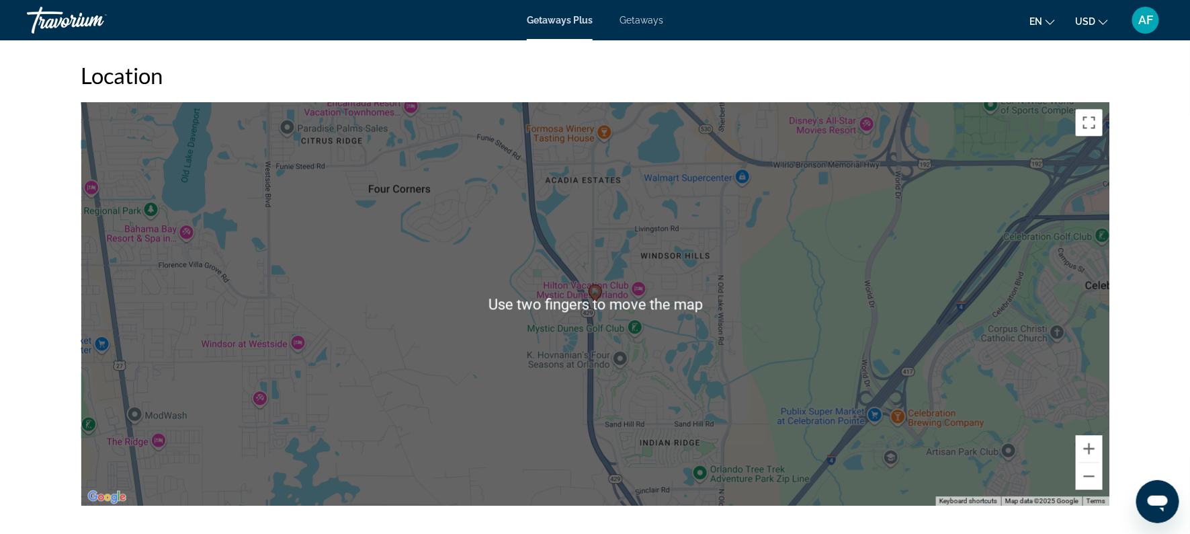
scroll to position [1379, 0]
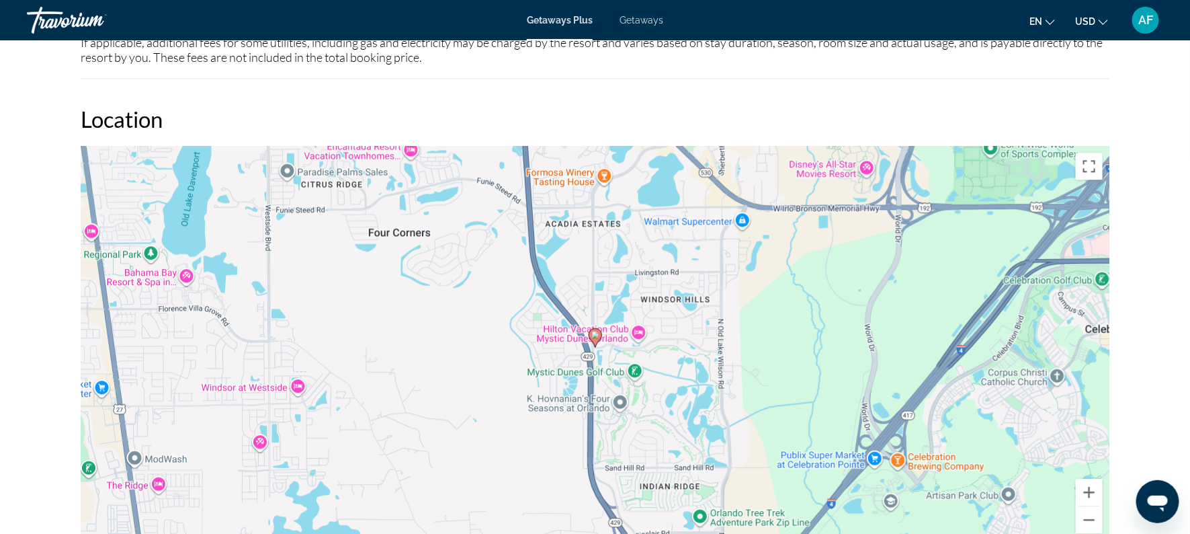
click at [631, 26] on div "Getaways Plus Getaways en English Español Français Italiano Português русский U…" at bounding box center [595, 20] width 1190 height 35
click at [637, 22] on span "Getaways" at bounding box center [642, 20] width 44 height 11
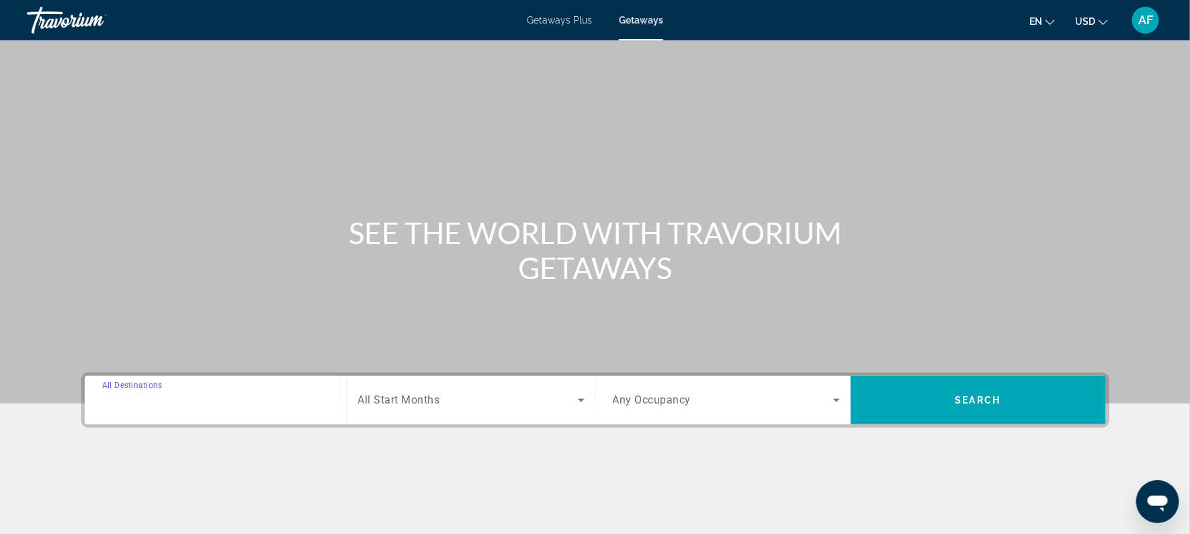
click at [211, 393] on input "Destination All Destinations" at bounding box center [215, 401] width 227 height 16
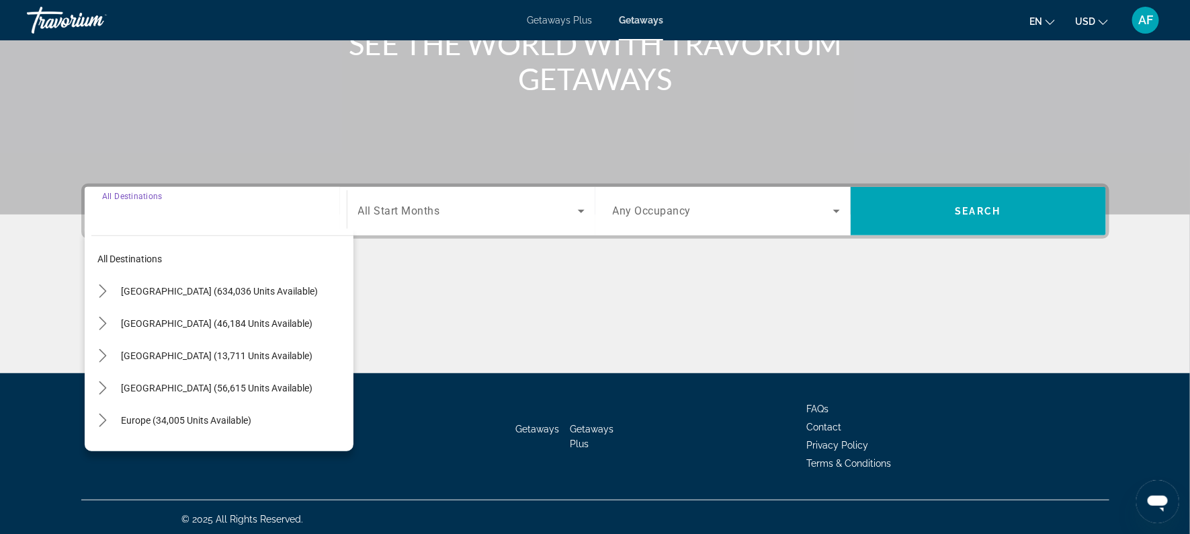
scroll to position [192, 0]
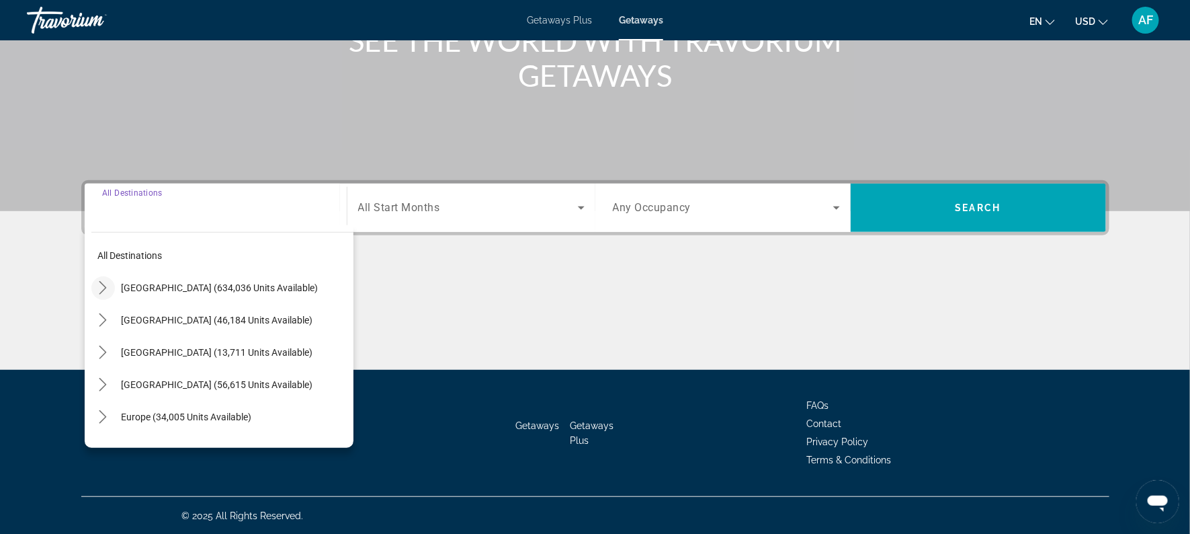
click at [108, 285] on icon "Toggle United States (634,036 units available) submenu" at bounding box center [102, 287] width 13 height 13
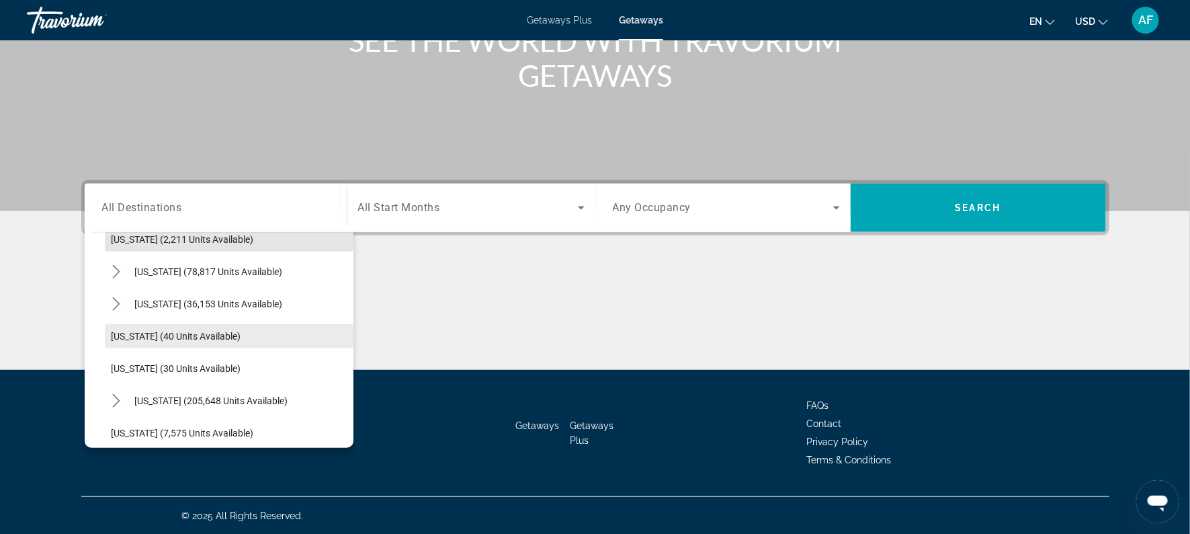
scroll to position [118, 0]
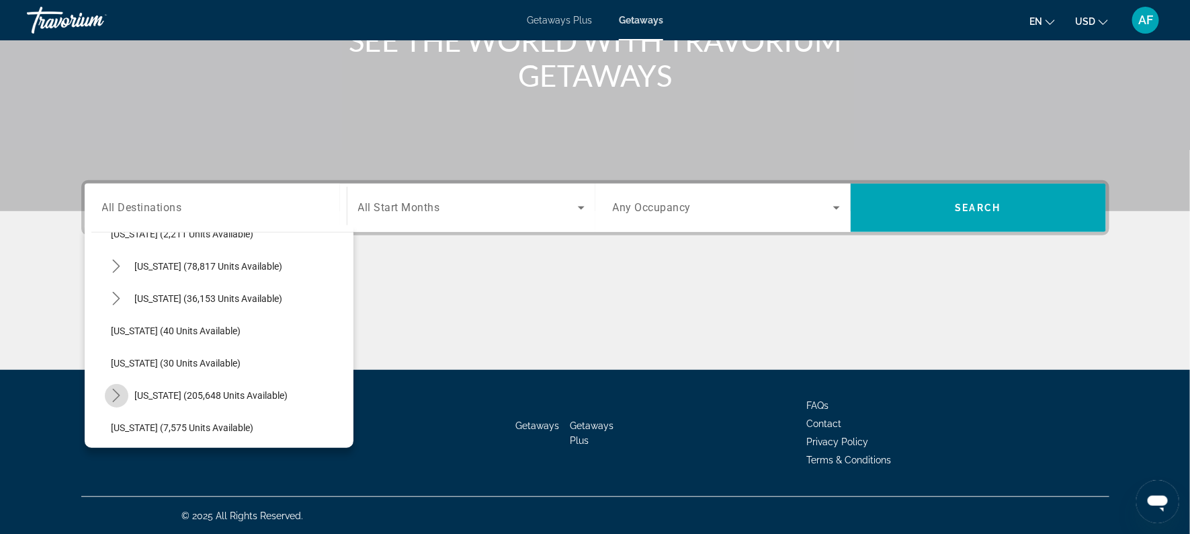
click at [115, 389] on icon "Toggle Florida (205,648 units available) submenu" at bounding box center [116, 395] width 7 height 13
click at [134, 424] on span "[GEOGRAPHIC_DATA] (94,212 units available)" at bounding box center [221, 427] width 192 height 11
type input "**********"
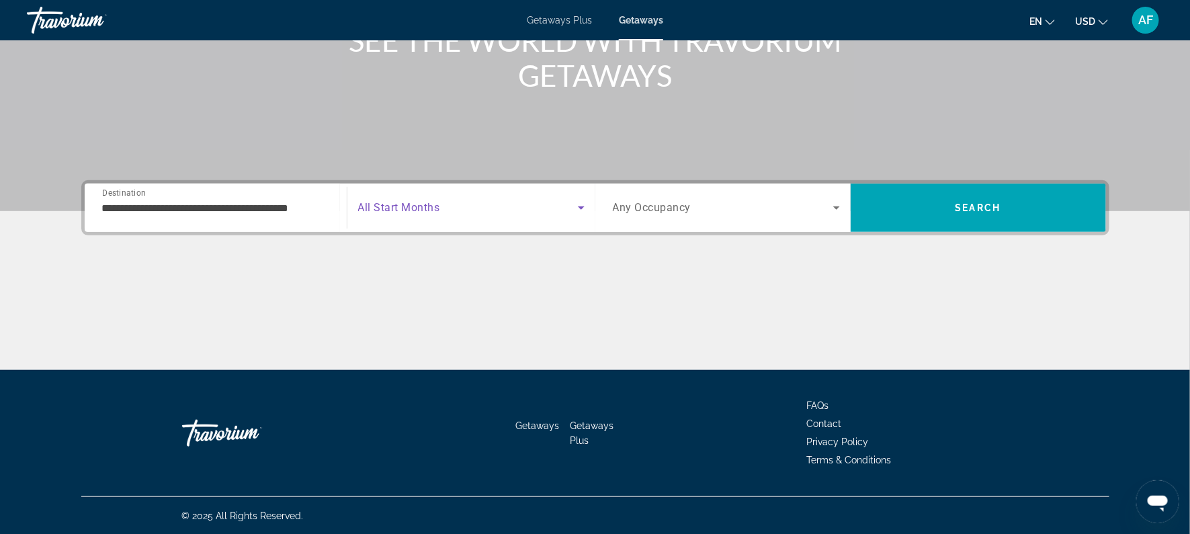
click at [477, 200] on span "Search widget" at bounding box center [468, 208] width 220 height 16
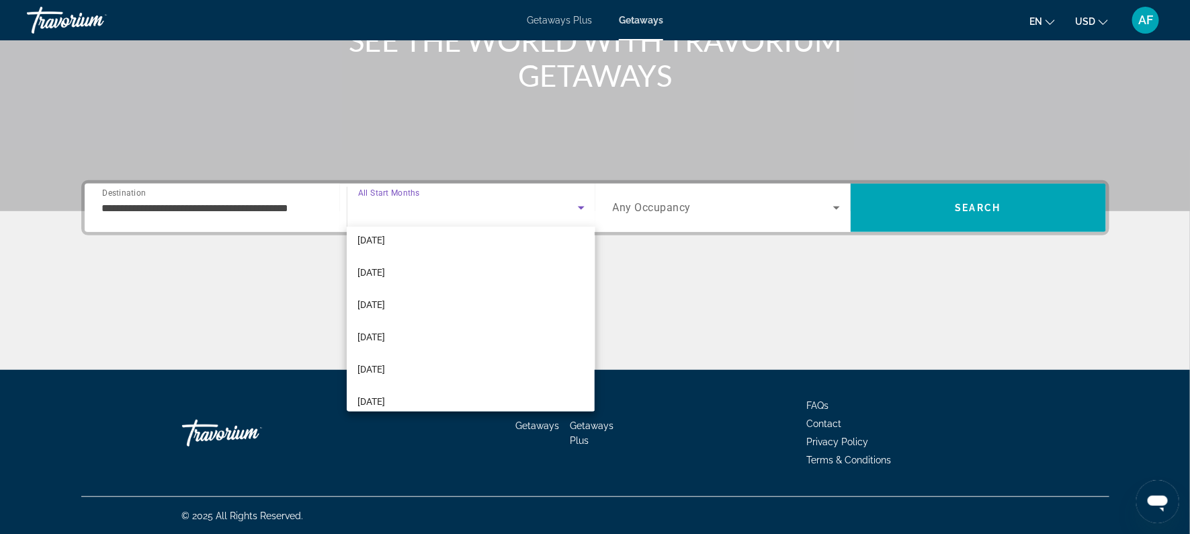
scroll to position [106, 0]
click at [378, 298] on span "[DATE]" at bounding box center [372, 303] width 28 height 16
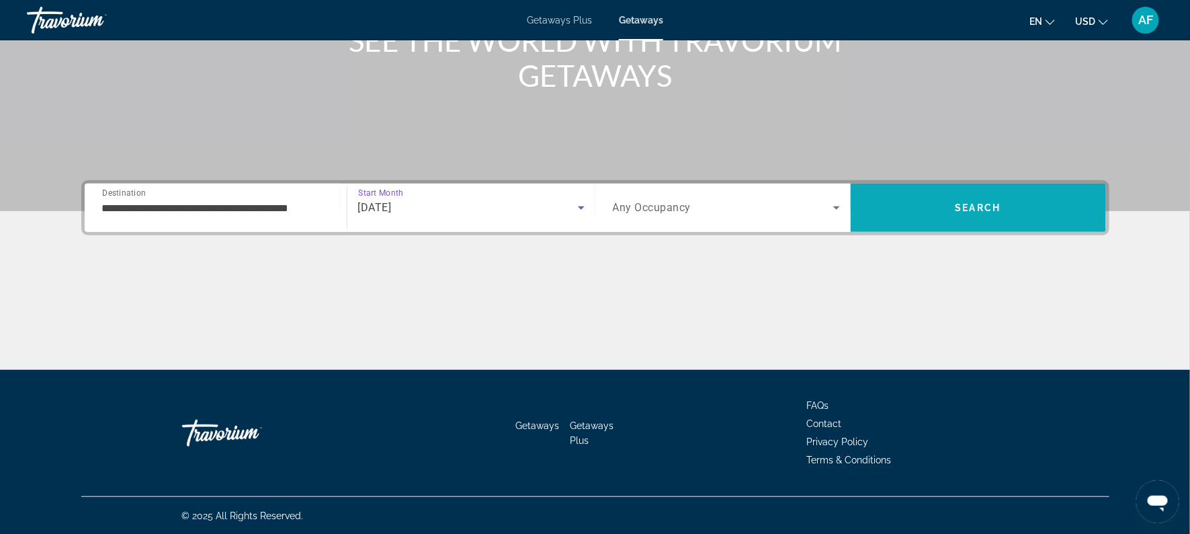
click at [888, 200] on span "Search" at bounding box center [978, 208] width 255 height 32
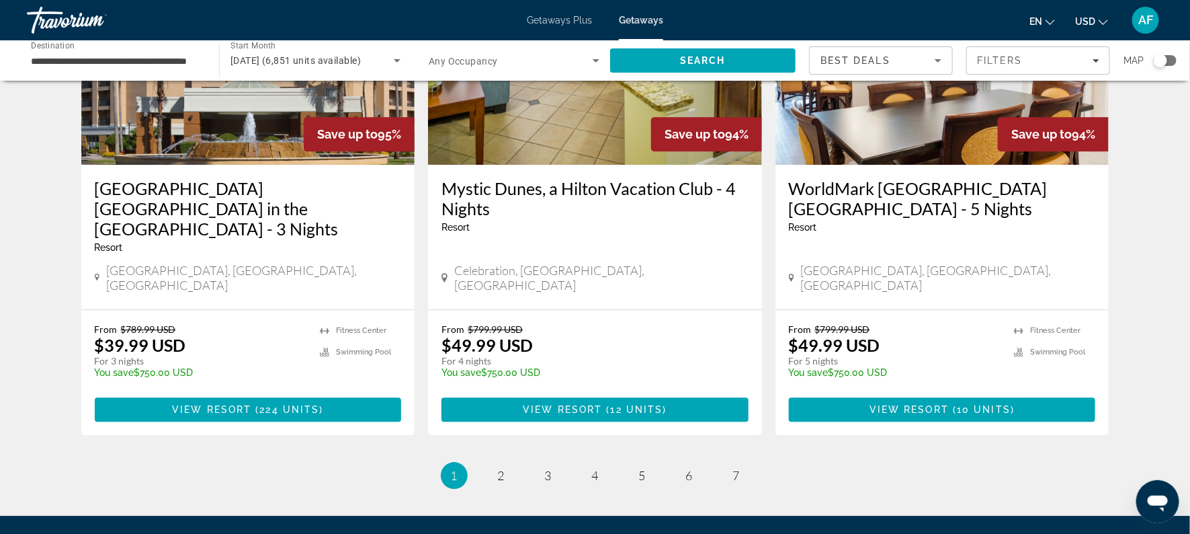
scroll to position [1652, 0]
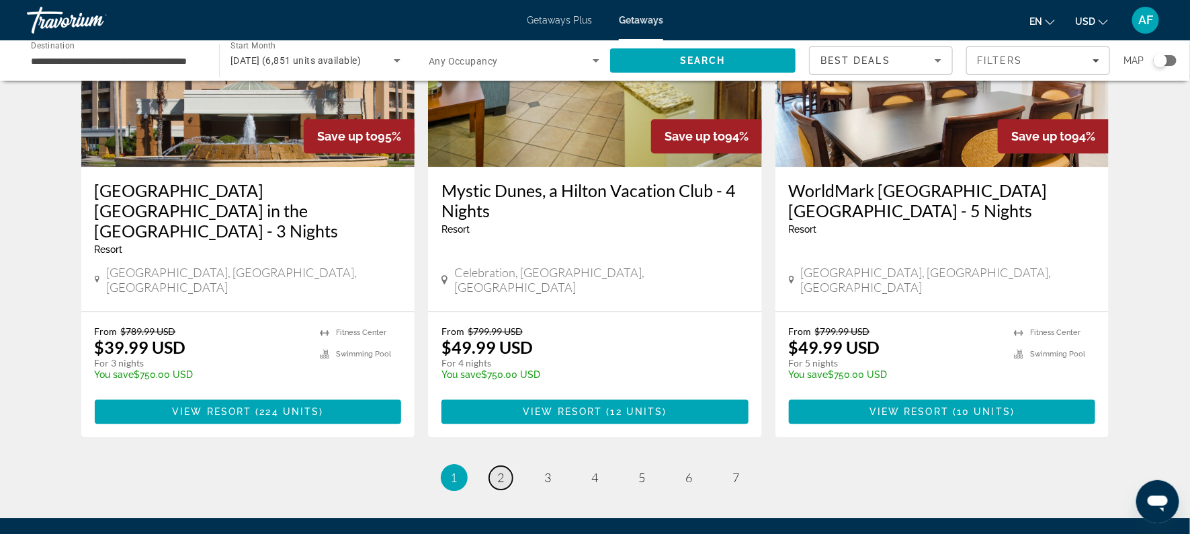
click at [501, 470] on span "2" at bounding box center [501, 477] width 7 height 15
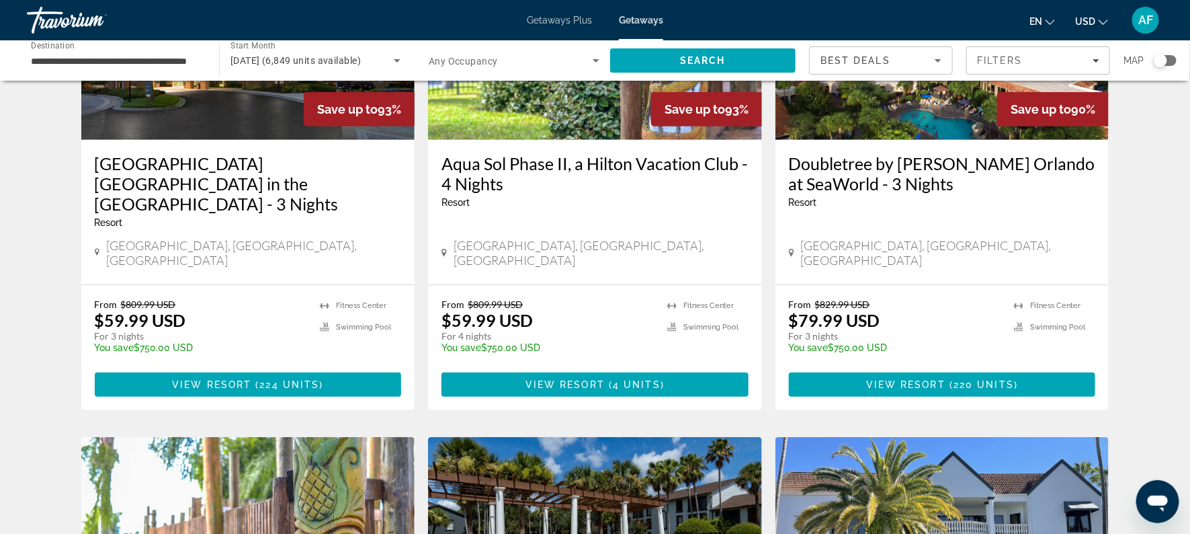
scroll to position [200, 0]
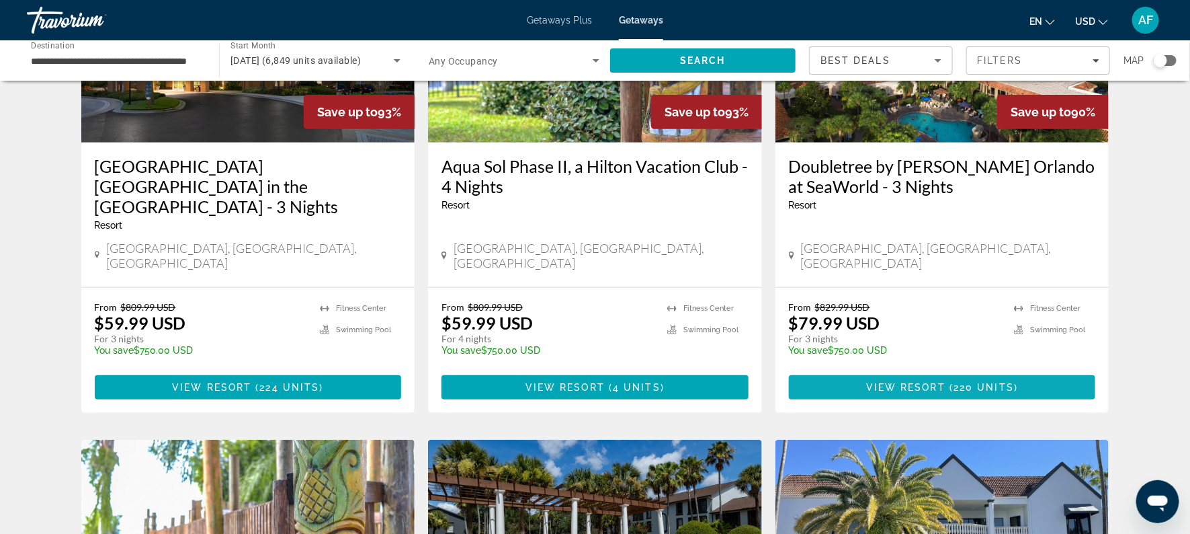
click at [910, 382] on span "View Resort" at bounding box center [905, 387] width 79 height 11
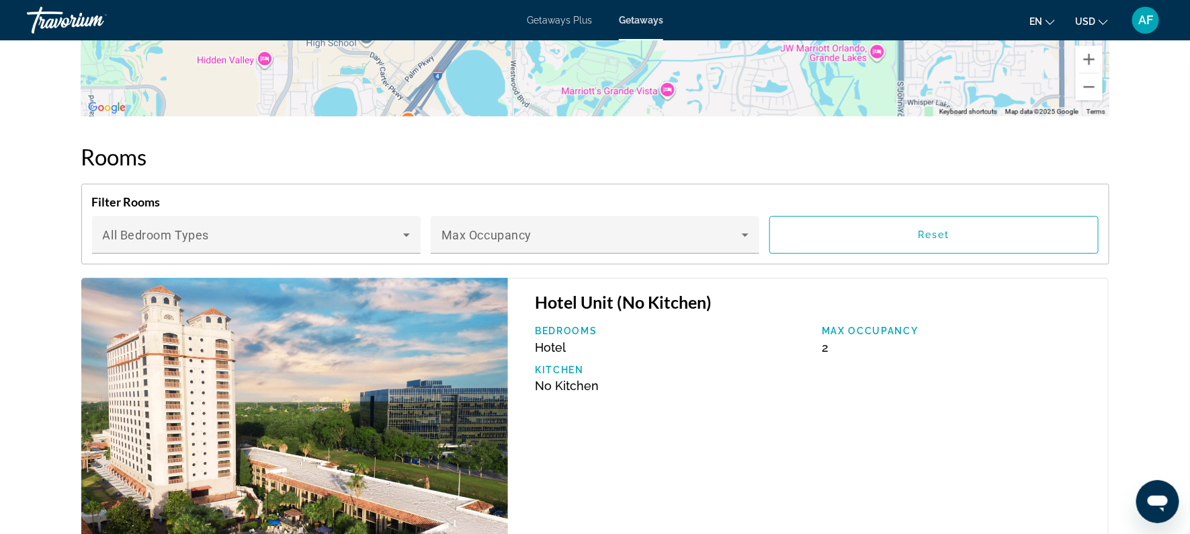
scroll to position [1813, 0]
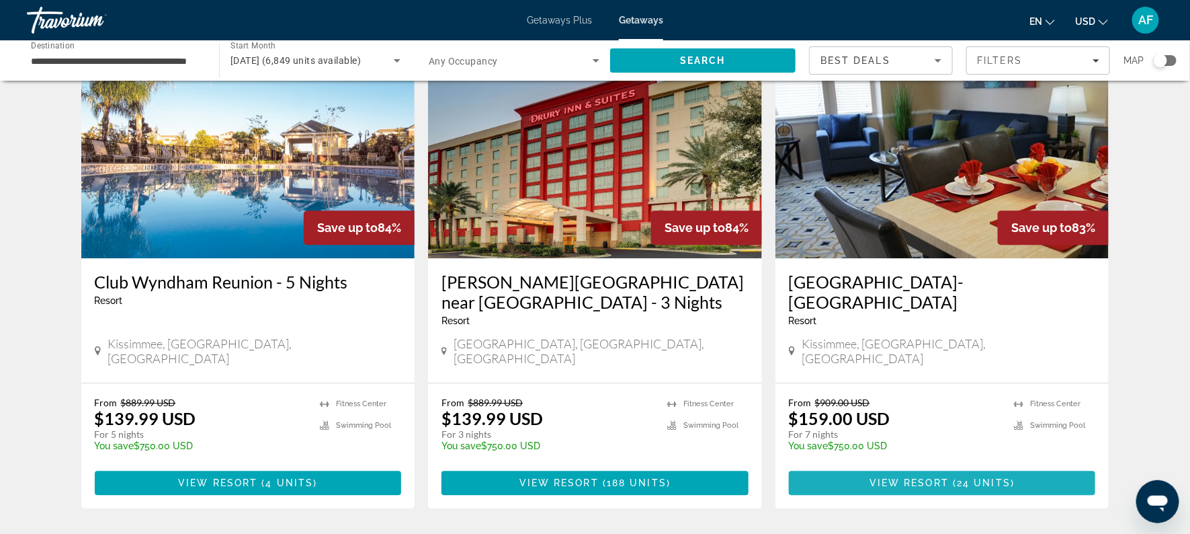
scroll to position [1582, 0]
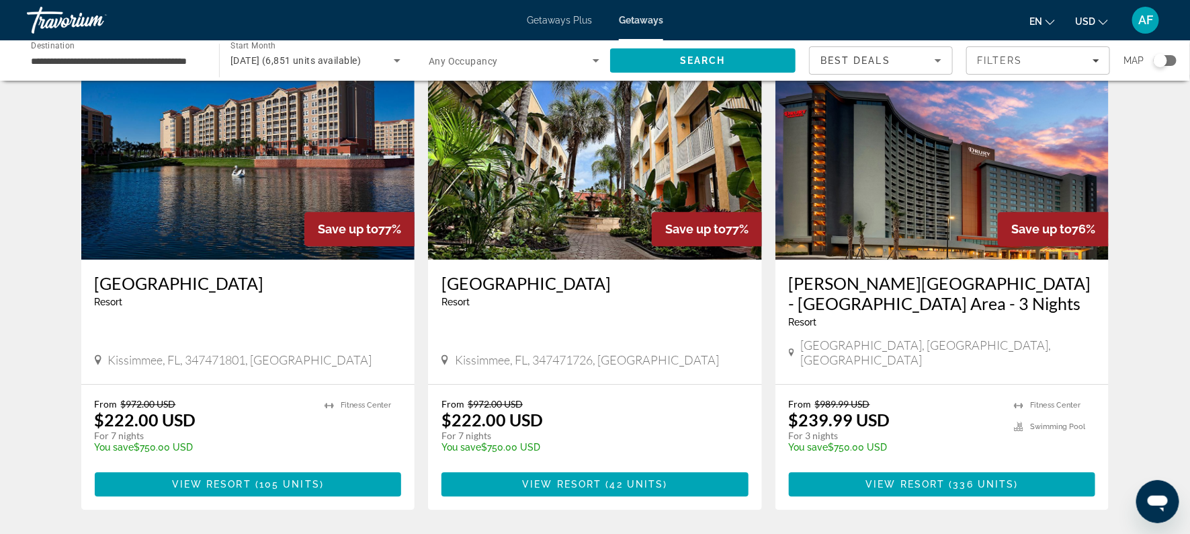
scroll to position [1522, 0]
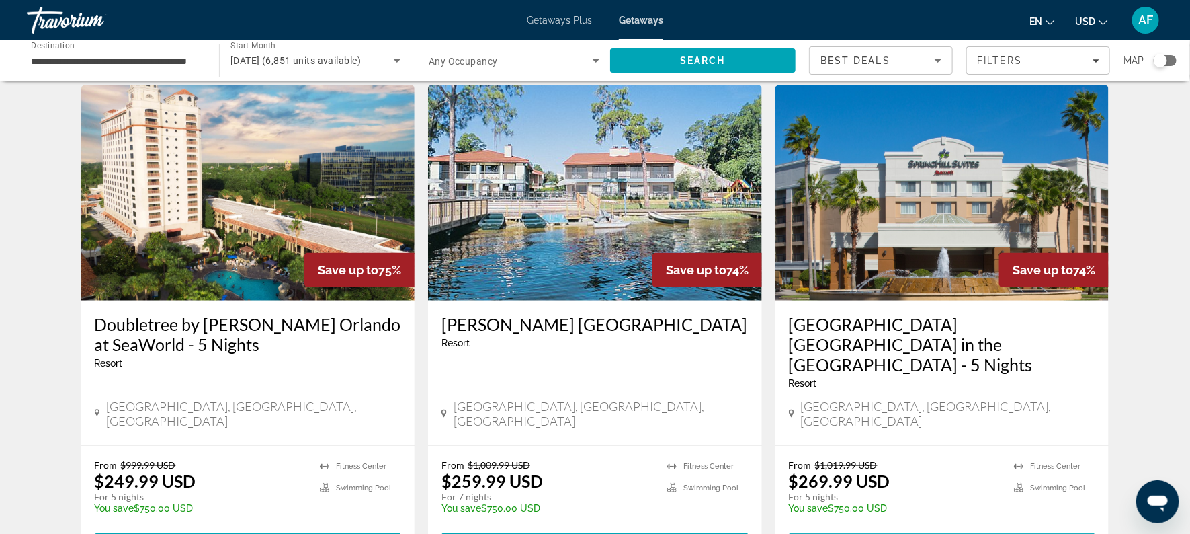
scroll to position [512, 0]
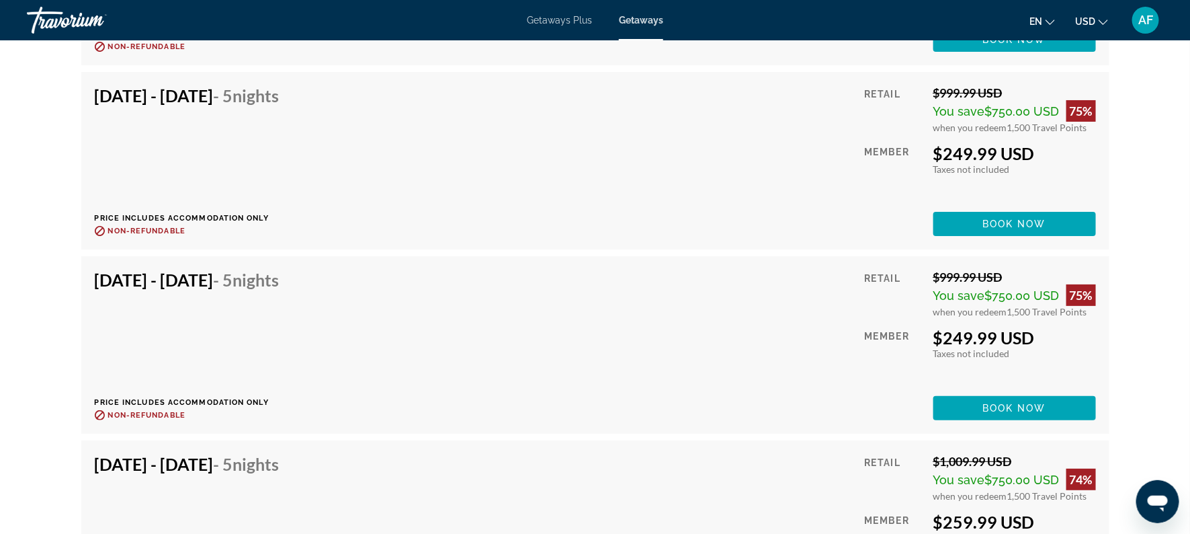
scroll to position [4771, 0]
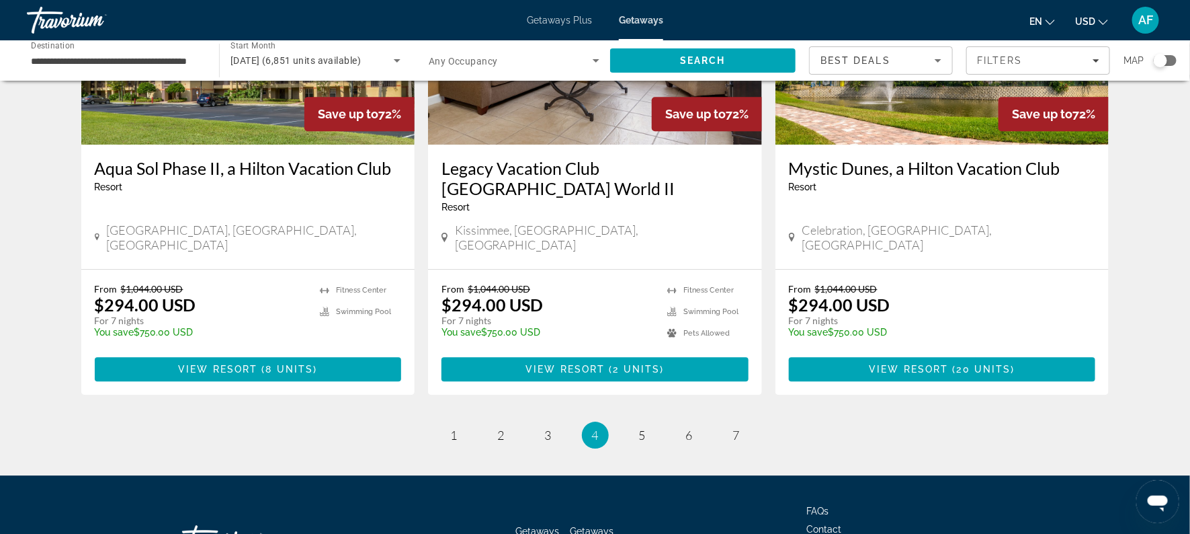
scroll to position [1700, 0]
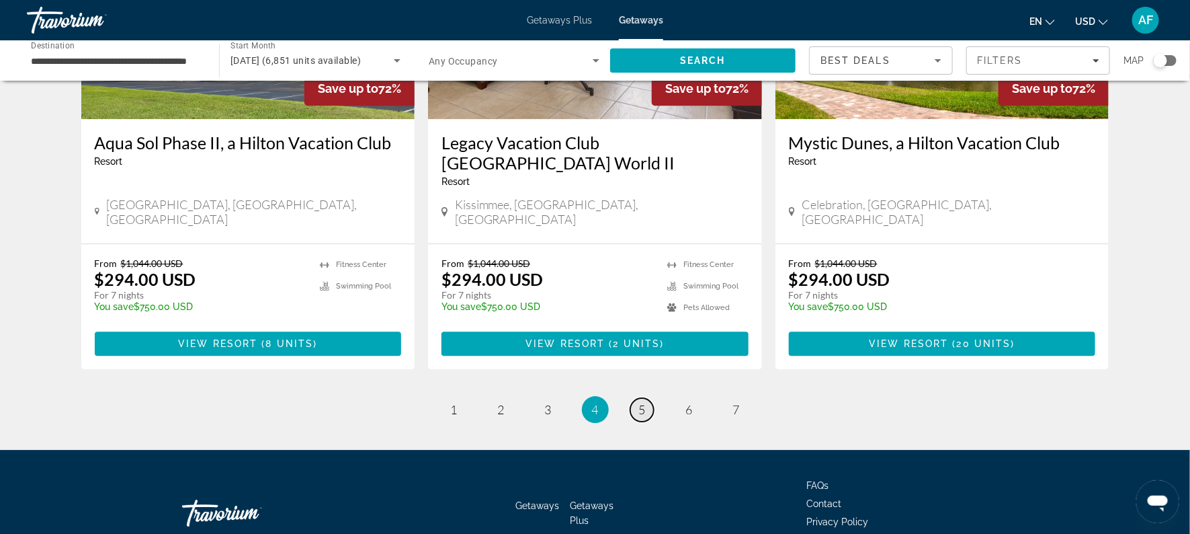
click at [642, 402] on span "5" at bounding box center [642, 409] width 7 height 15
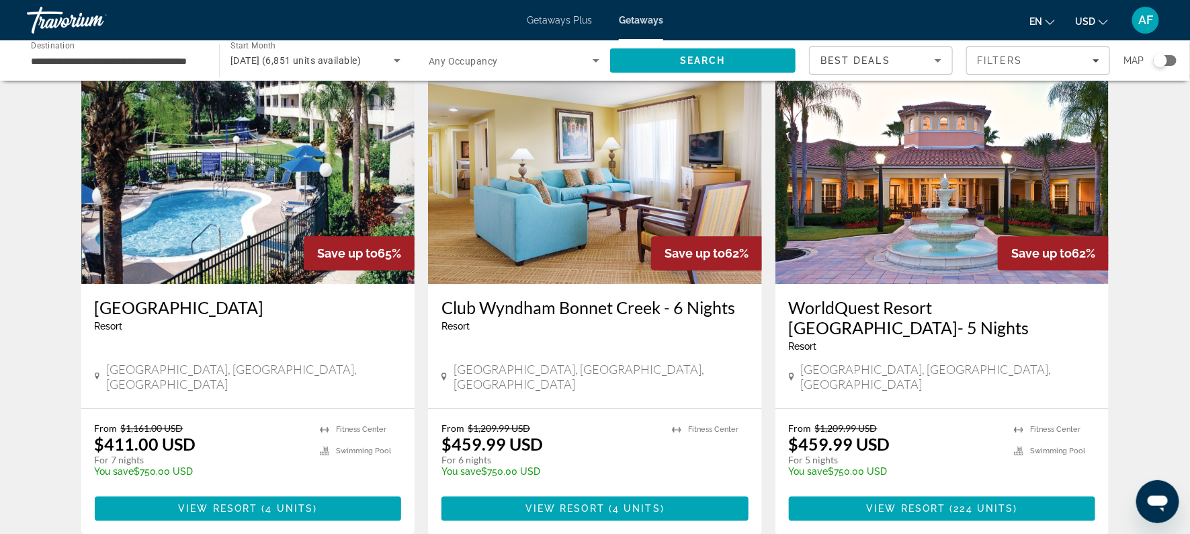
scroll to position [1555, 0]
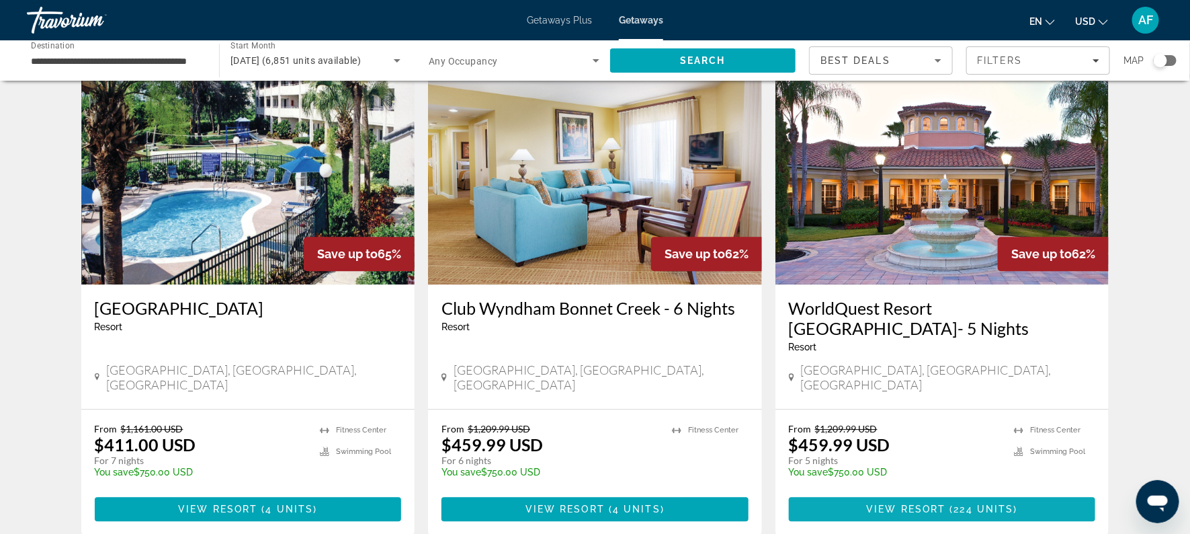
click at [874, 503] on span "View Resort" at bounding box center [905, 508] width 79 height 11
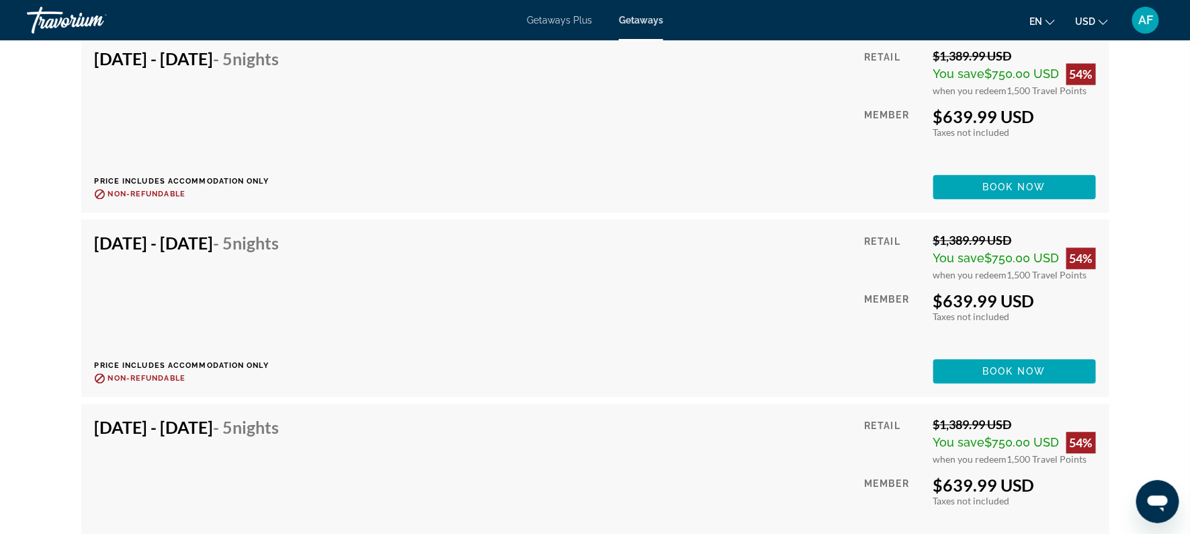
scroll to position [8514, 0]
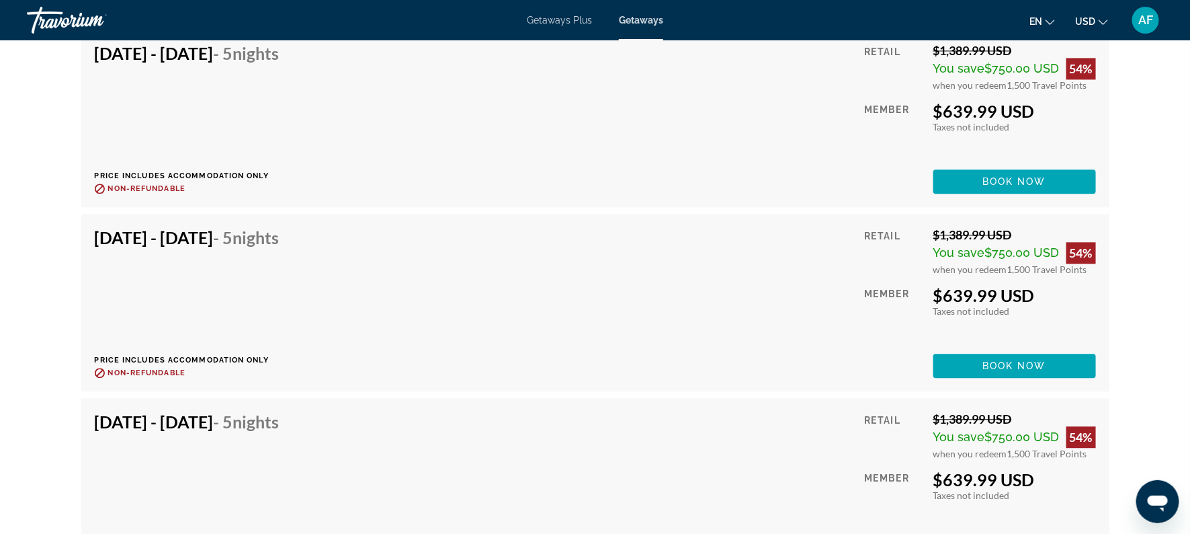
click at [1099, 242] on div "[DATE] - [DATE] - 5 Nights Price includes accommodation only Refundable until :…" at bounding box center [595, 302] width 1028 height 177
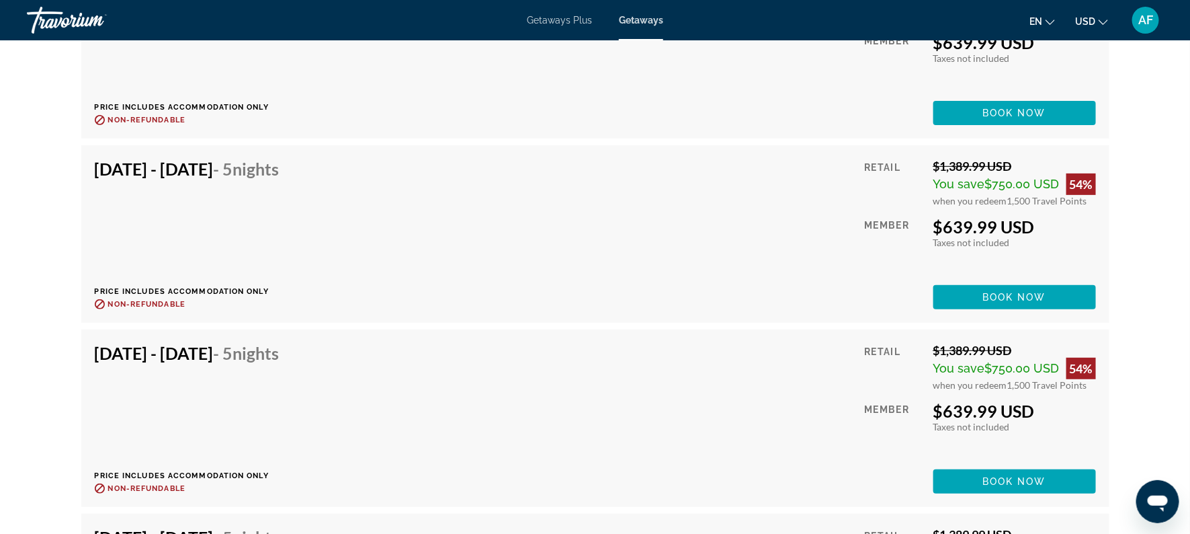
scroll to position [12082, 0]
click at [978, 475] on span "Main content" at bounding box center [1015, 481] width 163 height 32
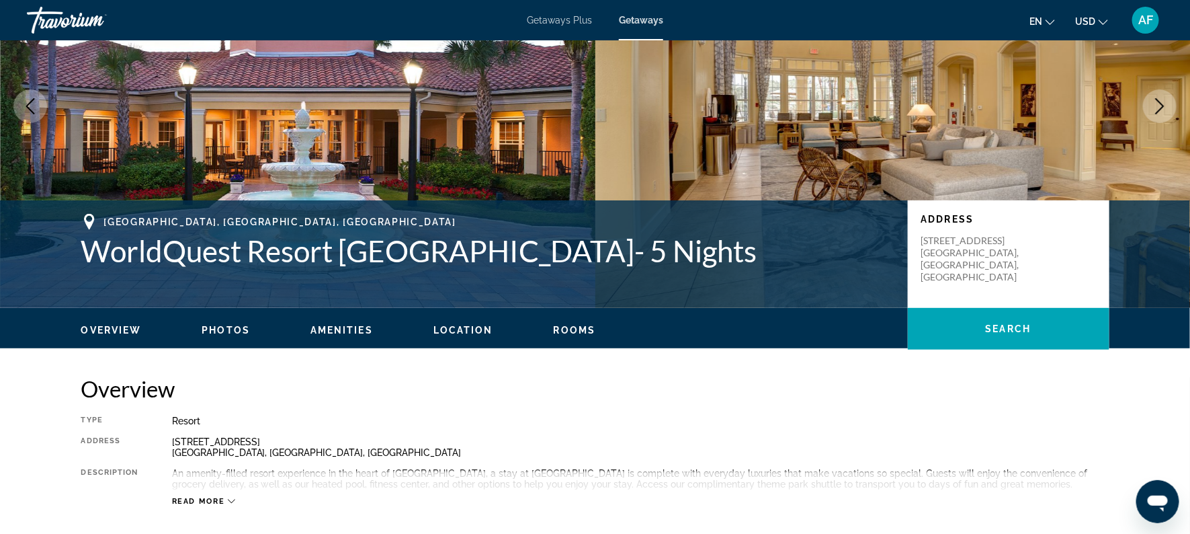
scroll to position [140, 0]
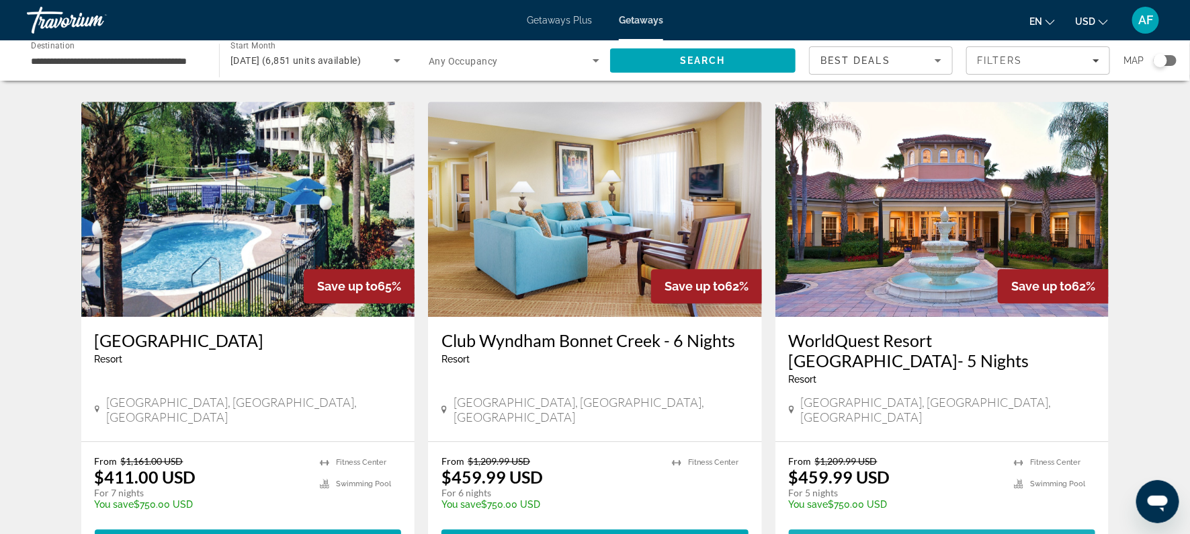
scroll to position [1524, 0]
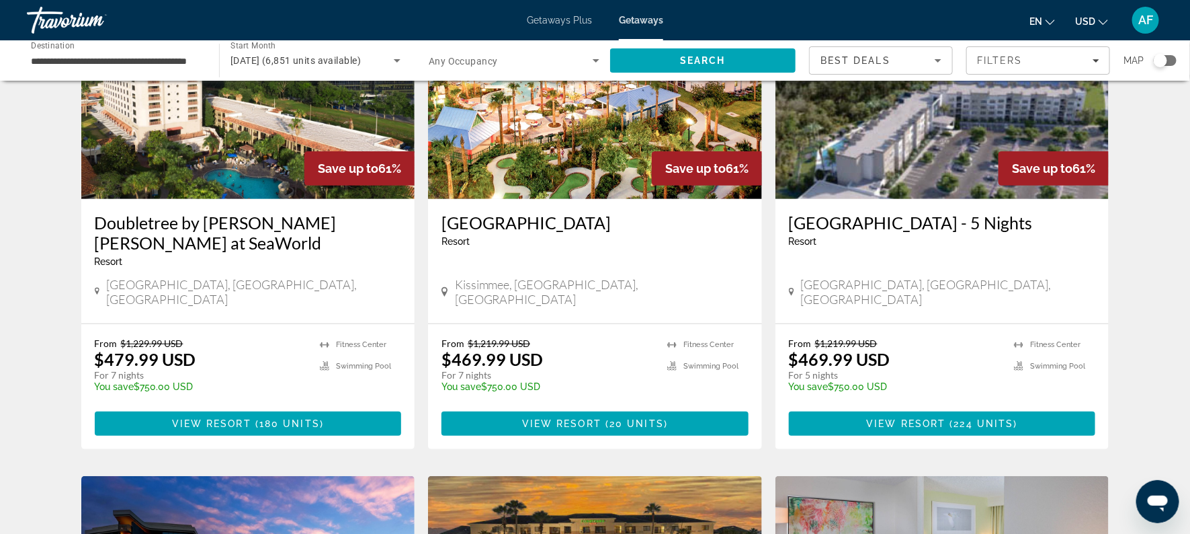
scroll to position [144, 0]
click at [209, 418] on span "View Resort" at bounding box center [211, 423] width 79 height 11
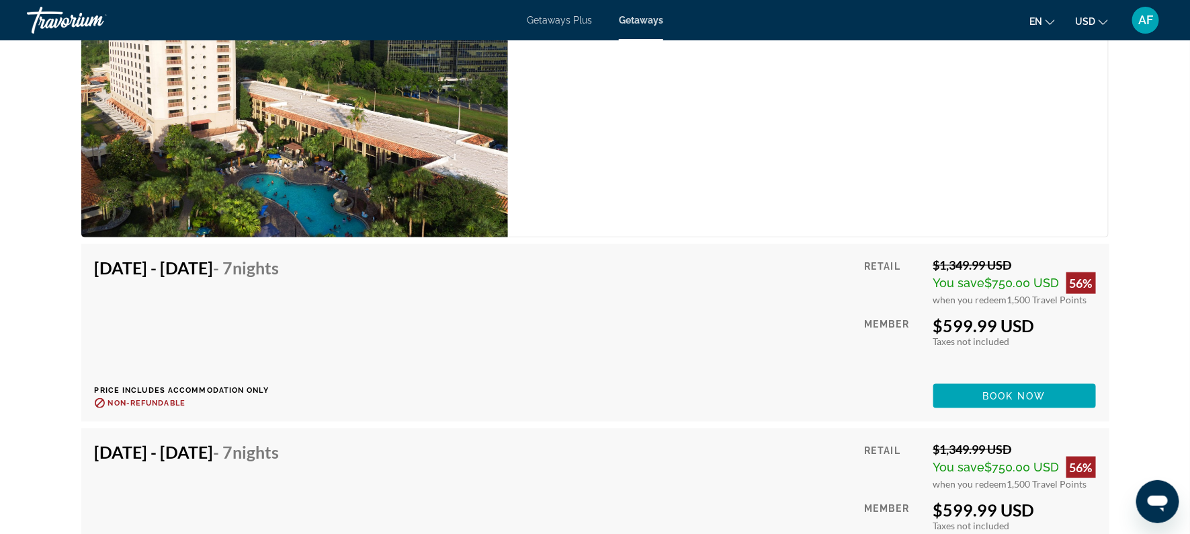
scroll to position [5312, 0]
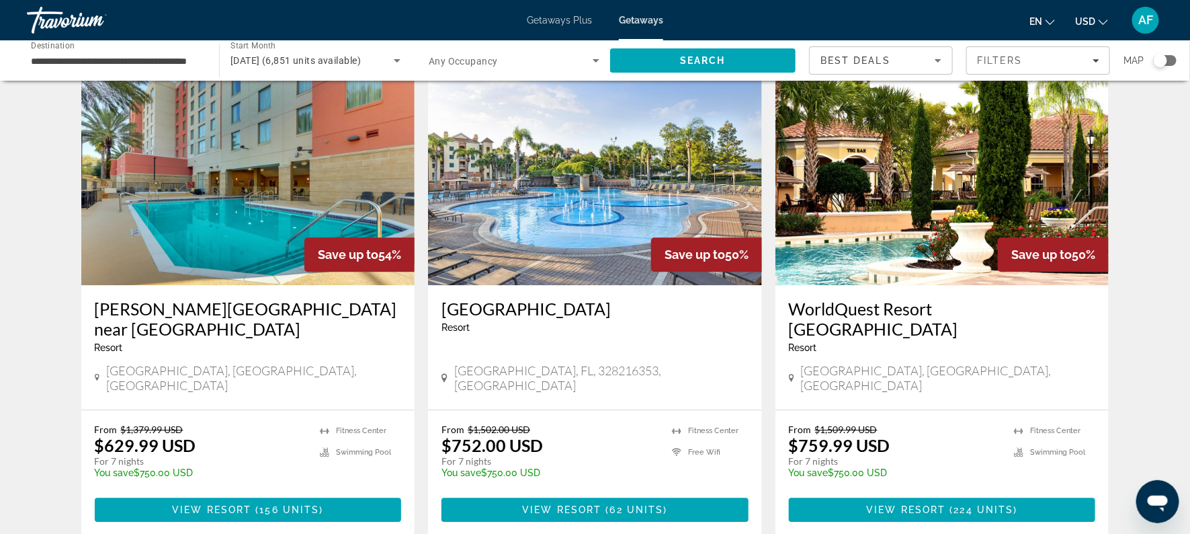
scroll to position [1573, 0]
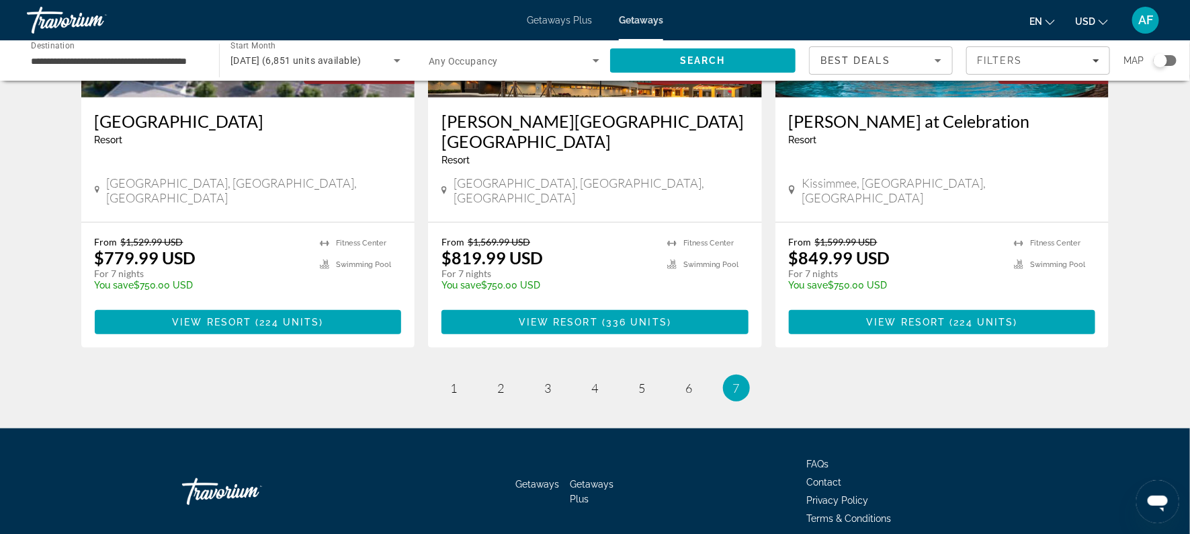
scroll to position [253, 0]
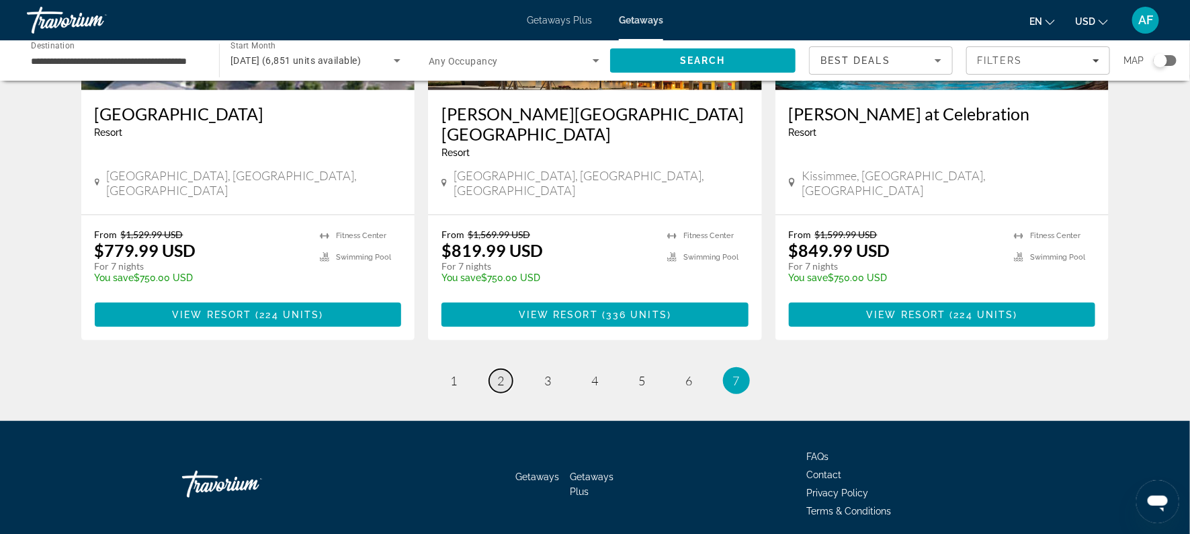
click at [498, 373] on span "2" at bounding box center [501, 380] width 7 height 15
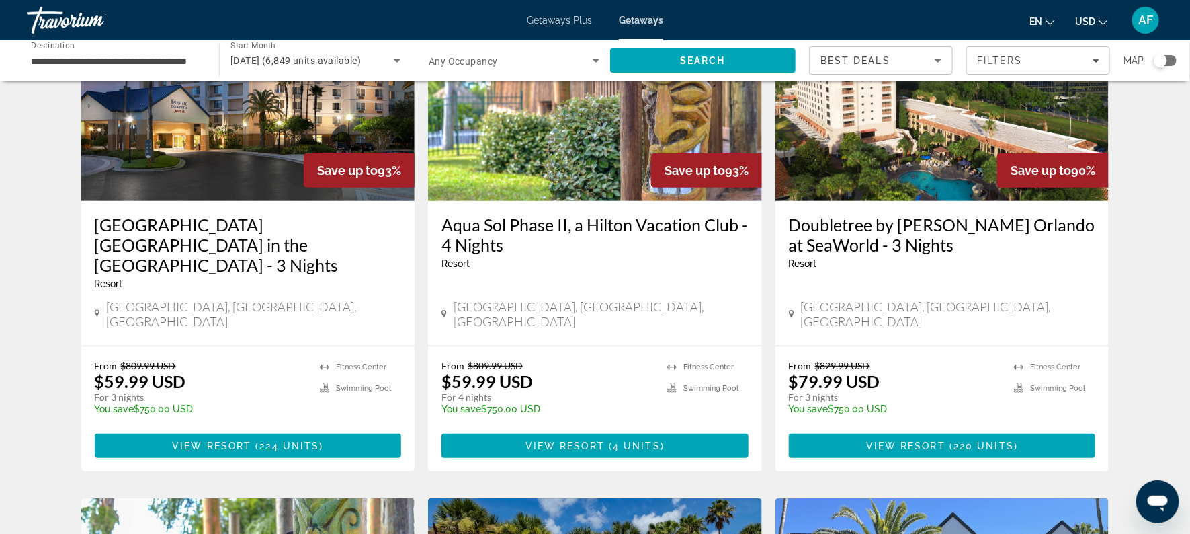
scroll to position [150, 0]
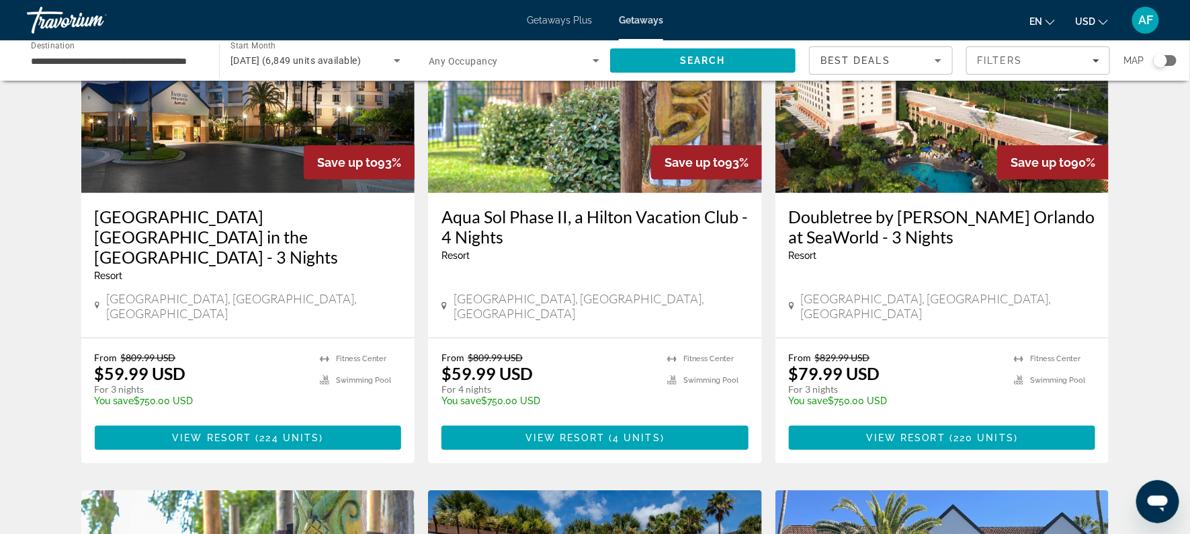
click at [815, 220] on h3 "Doubletree by [PERSON_NAME] Orlando at SeaWorld - 3 Nights" at bounding box center [942, 226] width 307 height 40
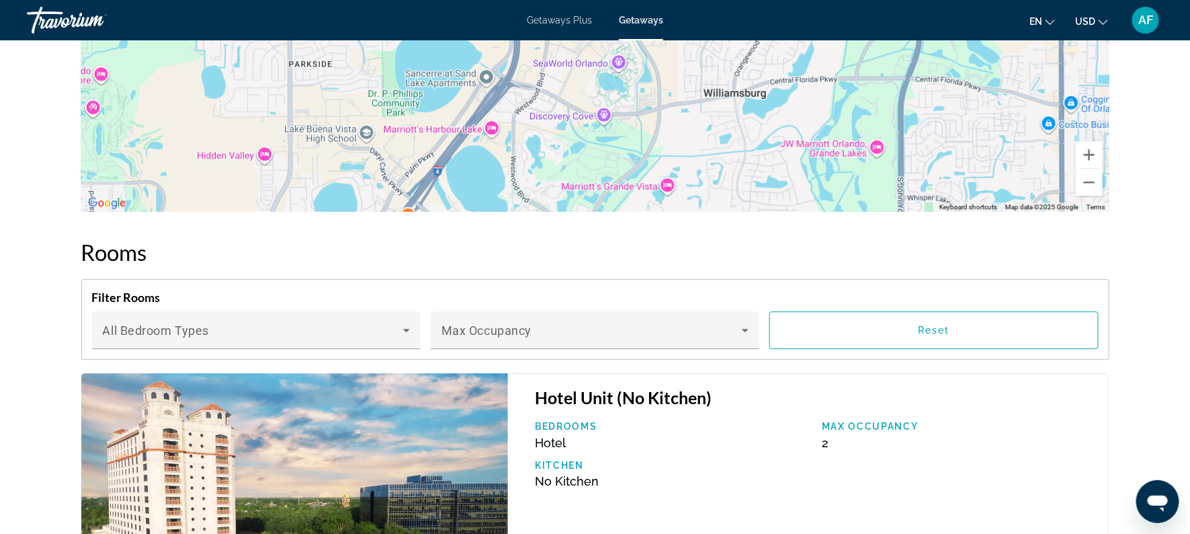
scroll to position [1727, 0]
